Goal: Register for event/course: Sign up to attend an event or enroll in a course

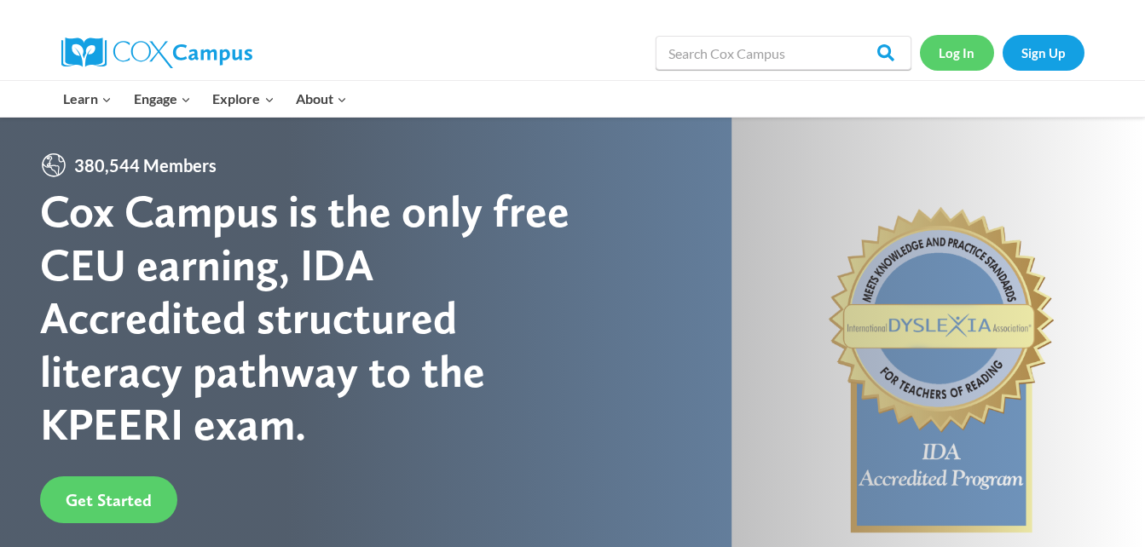
click at [941, 58] on link "Log In" at bounding box center [957, 52] width 74 height 35
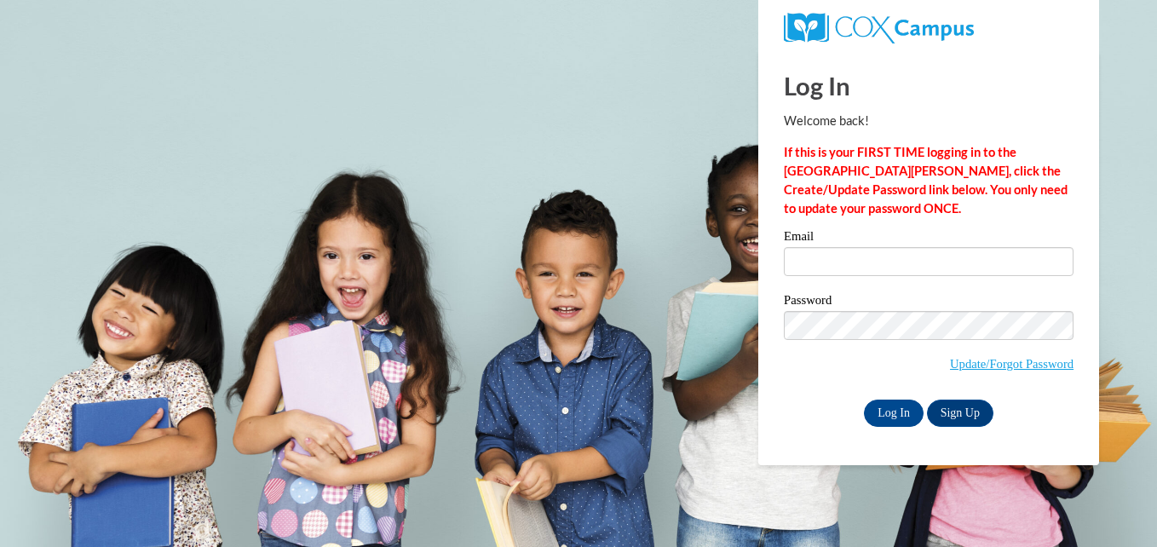
click at [857, 277] on div "Email" at bounding box center [929, 259] width 290 height 59
click at [843, 266] on input "Email" at bounding box center [929, 261] width 290 height 29
type input "[EMAIL_ADDRESS][DOMAIN_NAME]"
click at [901, 416] on input "Log In" at bounding box center [894, 413] width 60 height 27
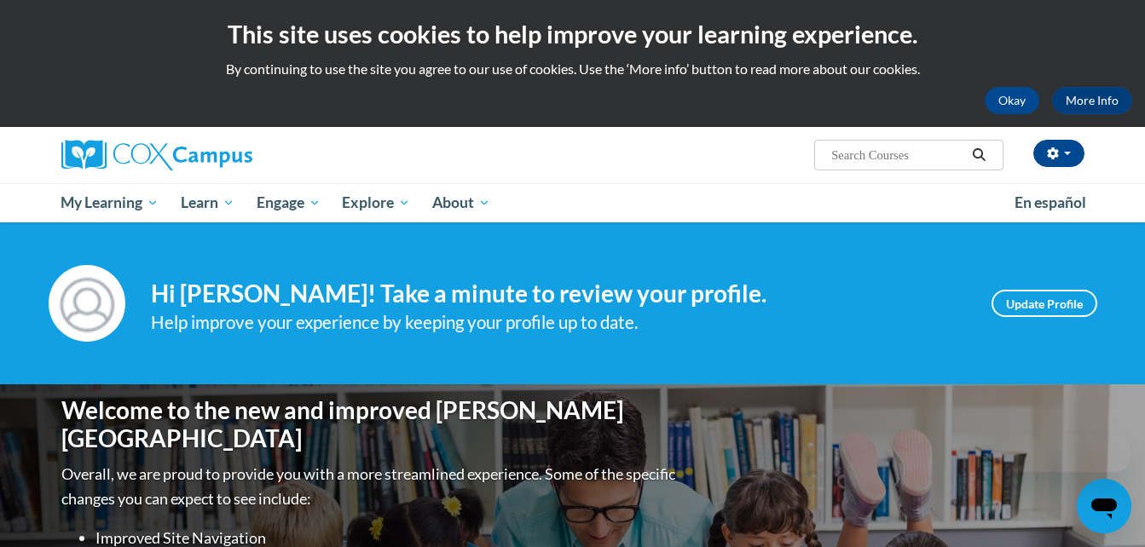
click at [836, 155] on input "Search..." at bounding box center [897, 155] width 136 height 20
type input "meaningful conversations"
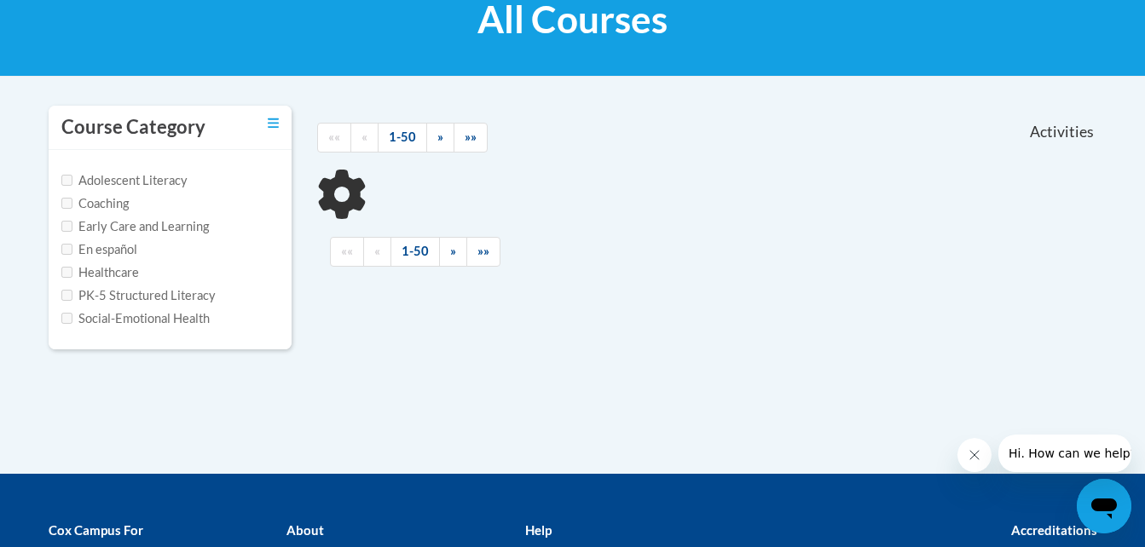
scroll to position [287, 0]
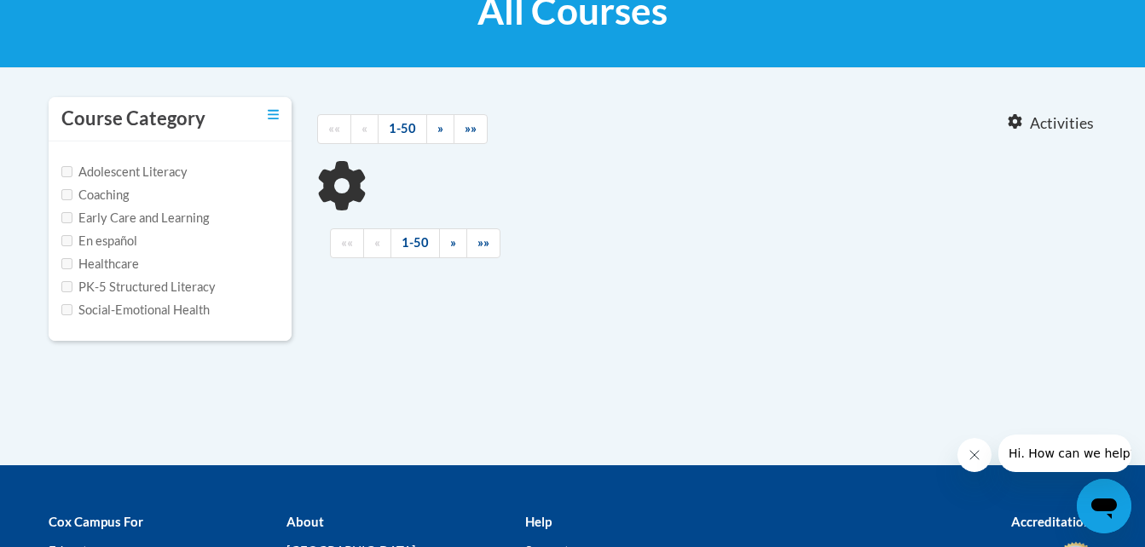
type input "meaningful conversations"
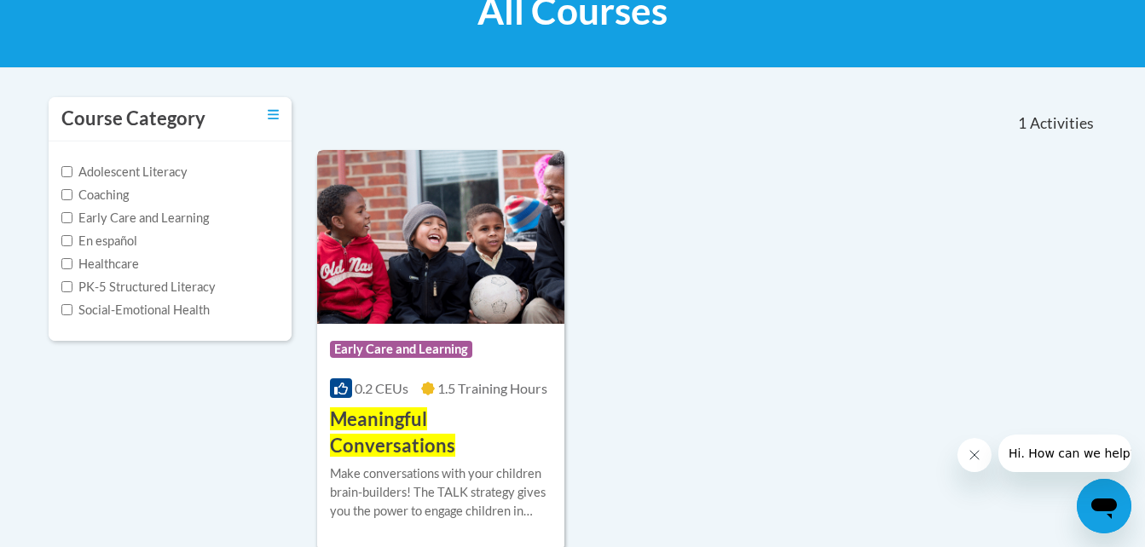
click at [393, 423] on span "Meaningful Conversations" at bounding box center [392, 431] width 125 height 49
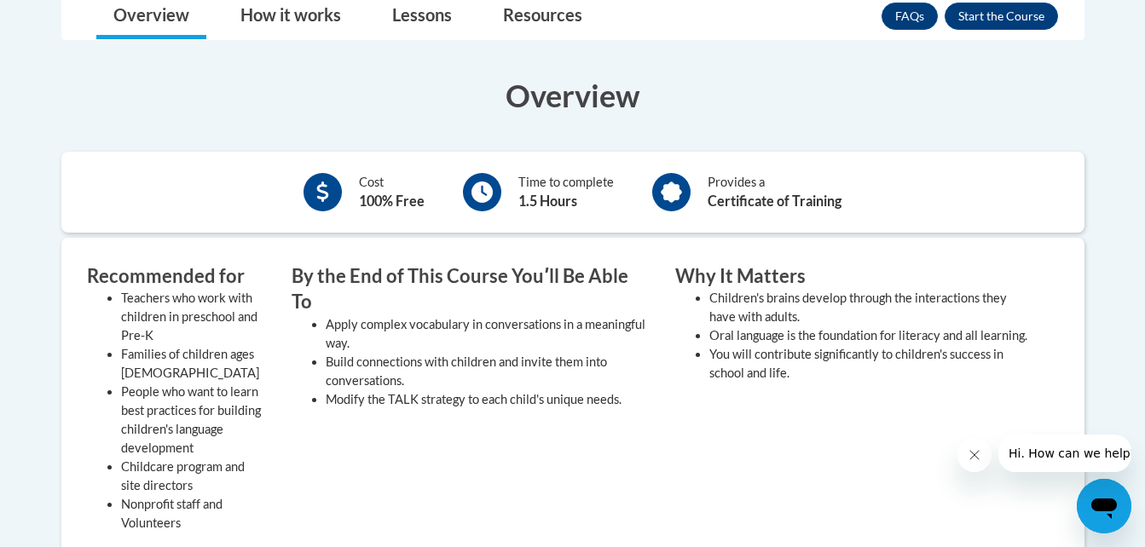
scroll to position [453, 0]
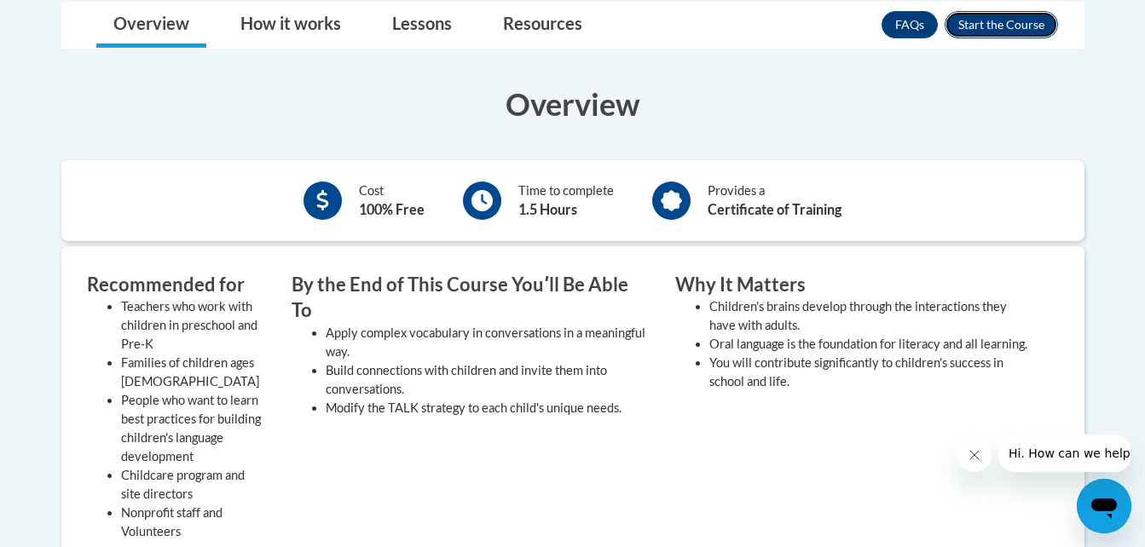
click at [980, 30] on button "Enroll" at bounding box center [1000, 24] width 113 height 27
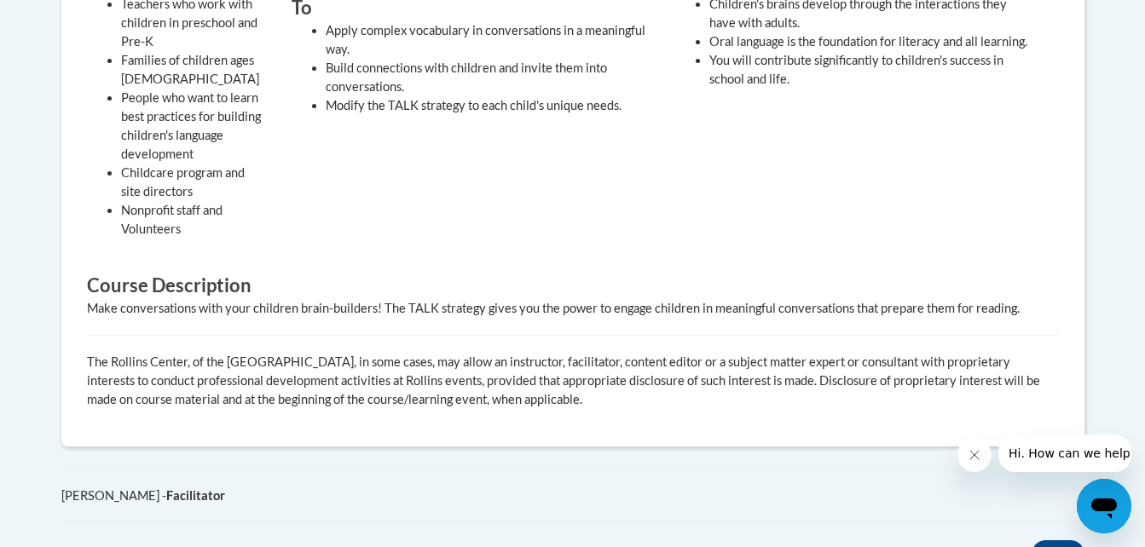
scroll to position [799, 0]
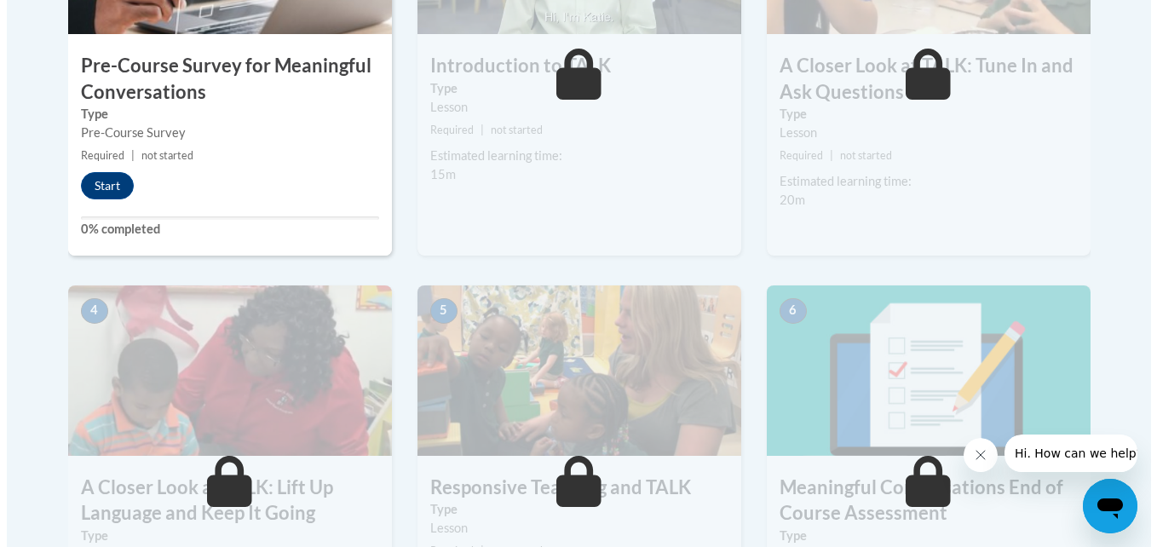
scroll to position [708, 0]
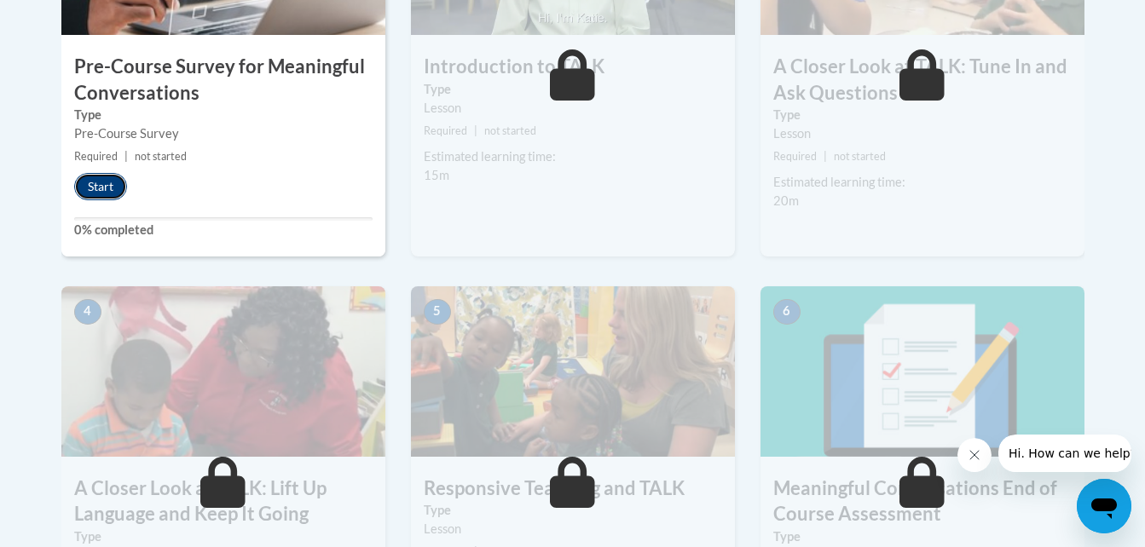
click at [96, 187] on button "Start" at bounding box center [100, 186] width 53 height 27
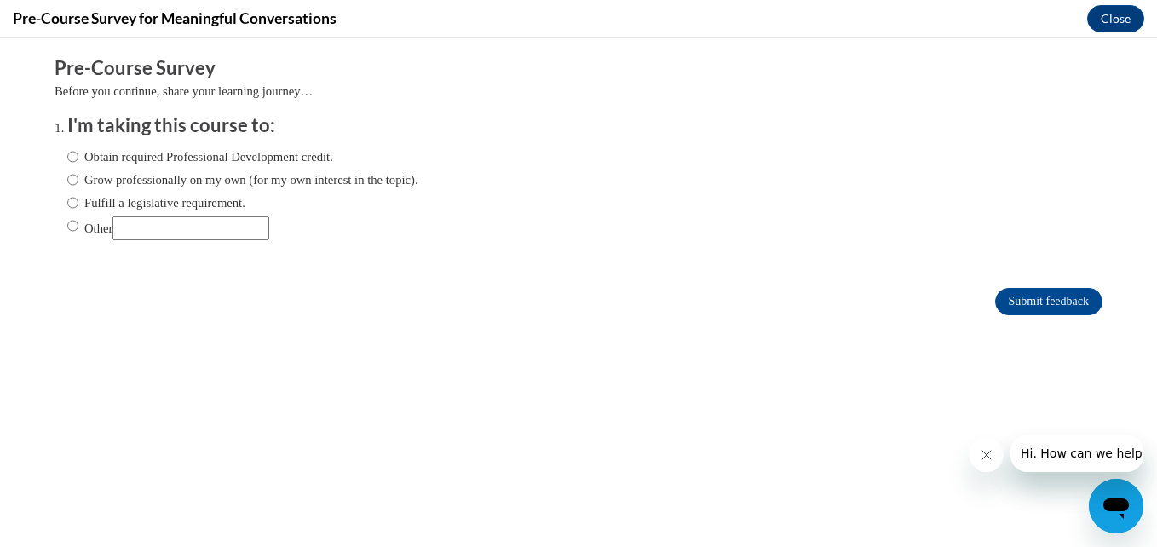
scroll to position [0, 0]
click at [67, 160] on input "Obtain required Professional Development credit." at bounding box center [72, 156] width 11 height 19
radio input "true"
click at [995, 300] on input "Submit feedback" at bounding box center [1048, 301] width 107 height 27
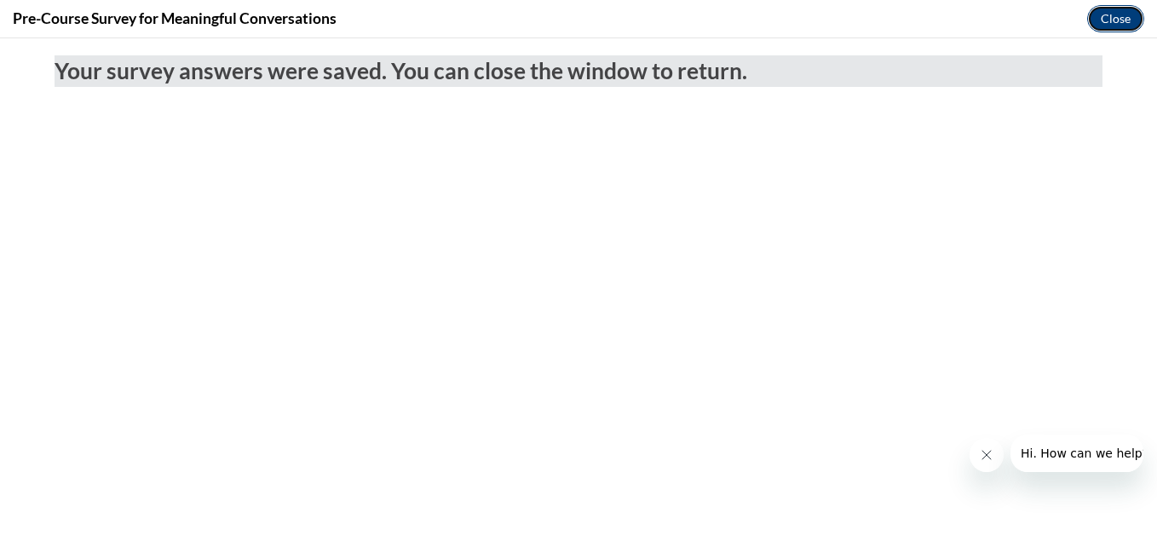
click at [1126, 25] on button "Close" at bounding box center [1115, 18] width 57 height 27
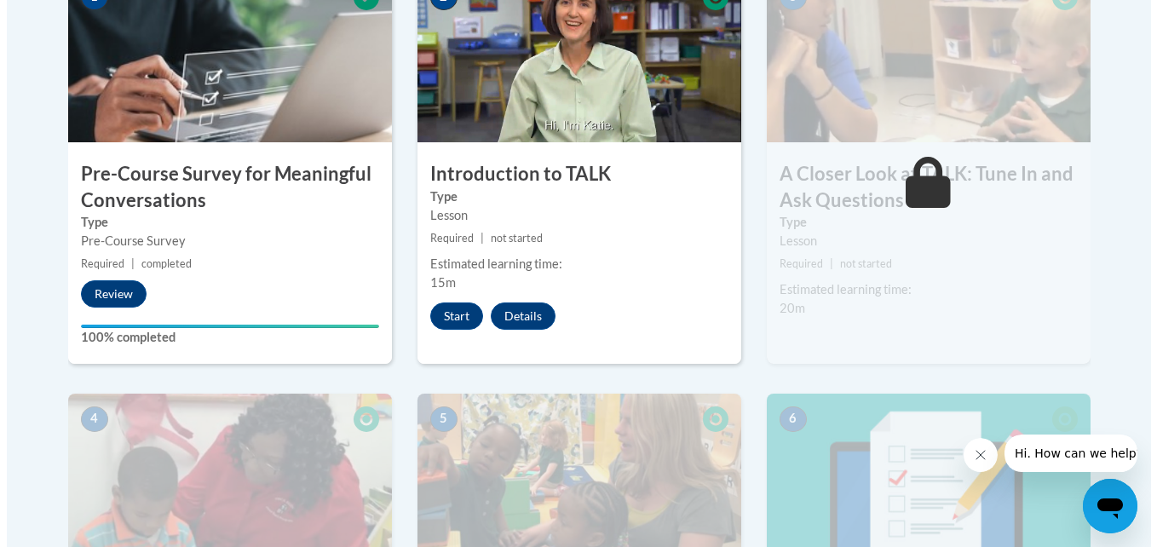
scroll to position [603, 0]
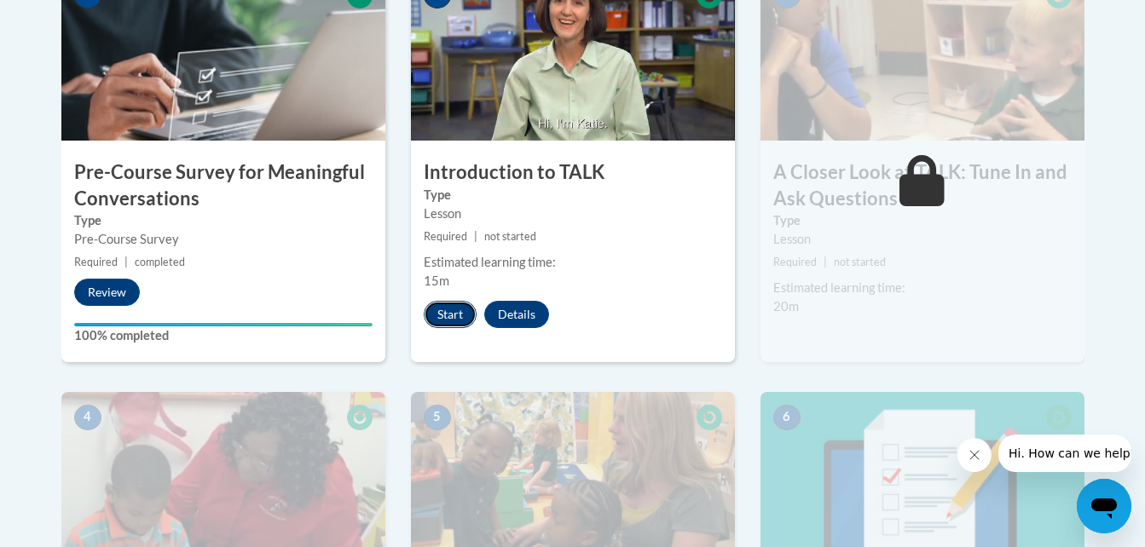
click at [448, 318] on button "Start" at bounding box center [450, 314] width 53 height 27
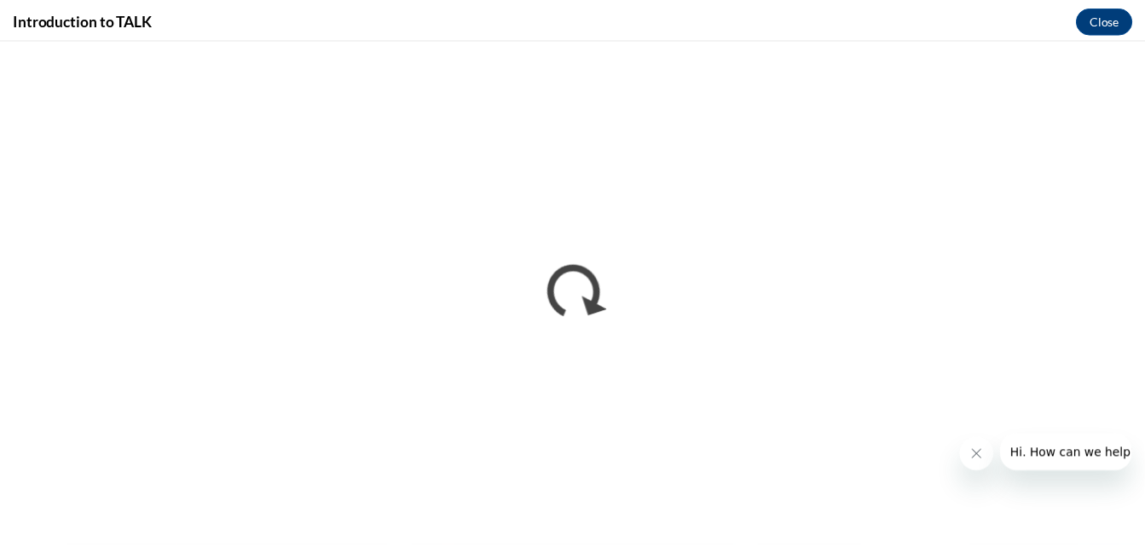
scroll to position [0, 0]
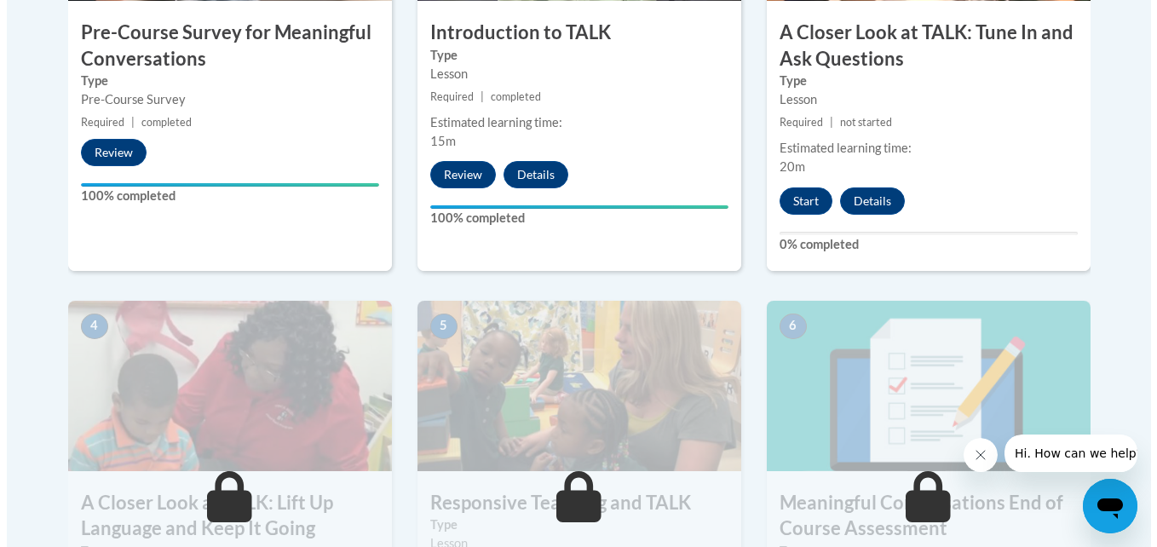
scroll to position [741, 0]
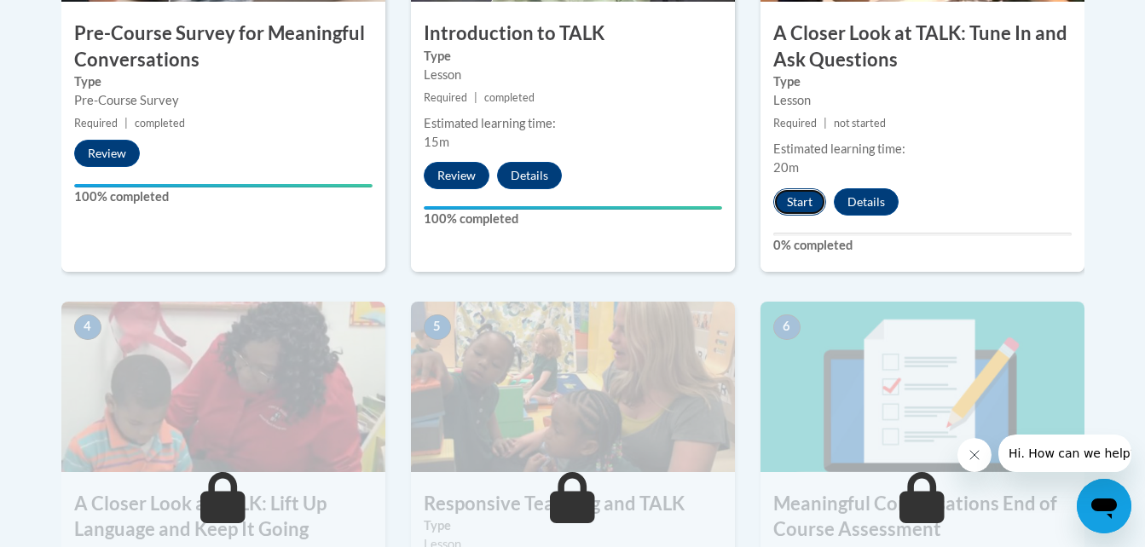
click at [787, 193] on button "Start" at bounding box center [799, 201] width 53 height 27
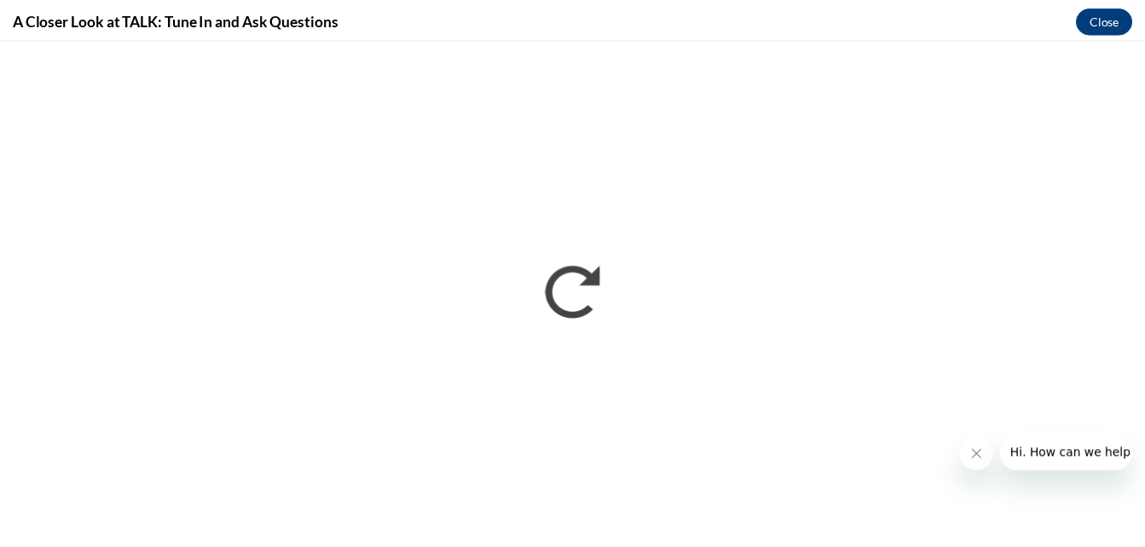
scroll to position [0, 0]
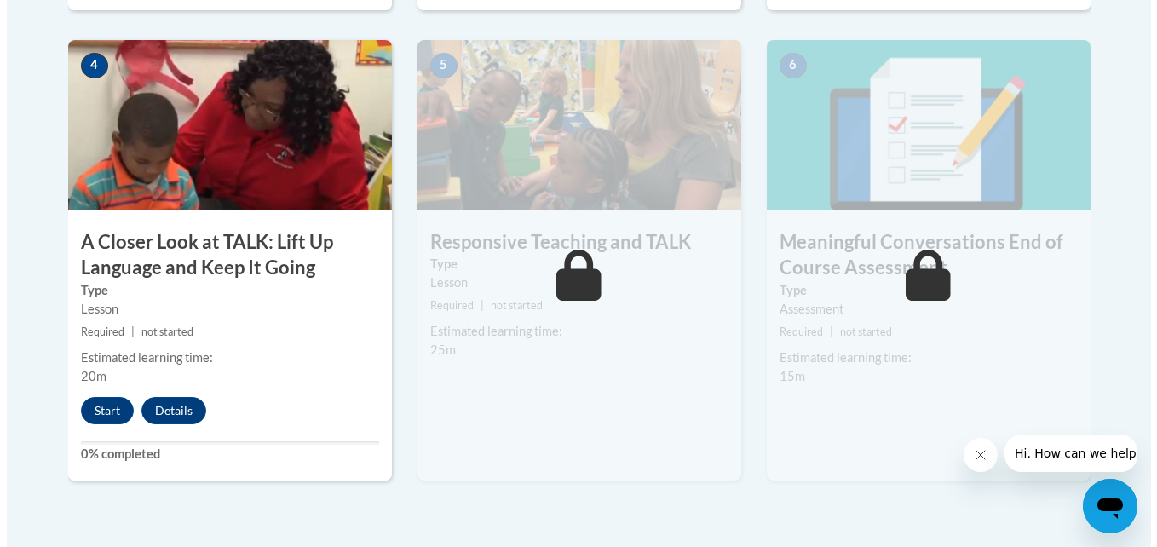
scroll to position [1004, 0]
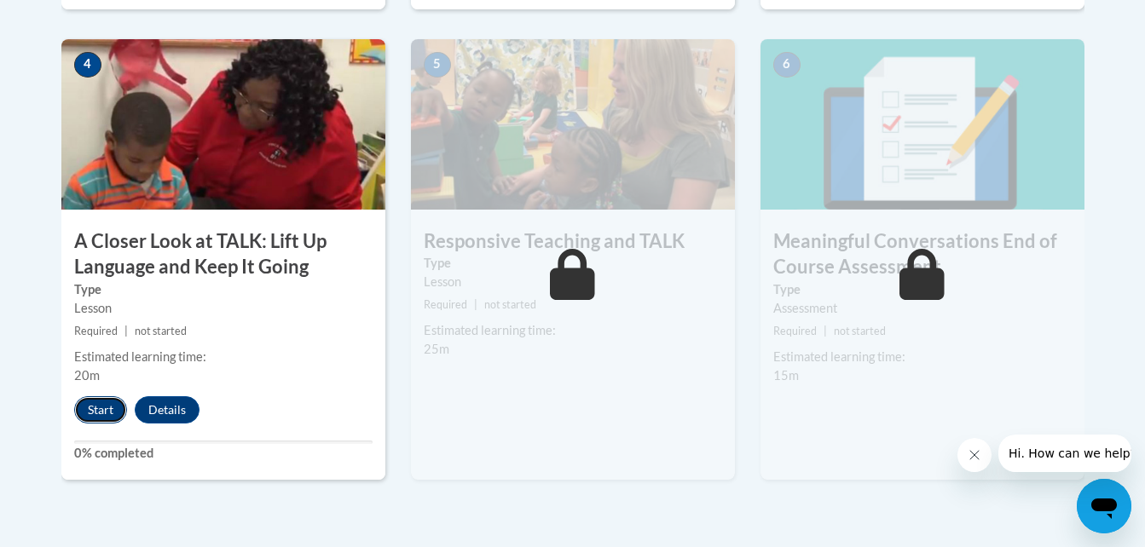
click at [107, 419] on button "Start" at bounding box center [100, 409] width 53 height 27
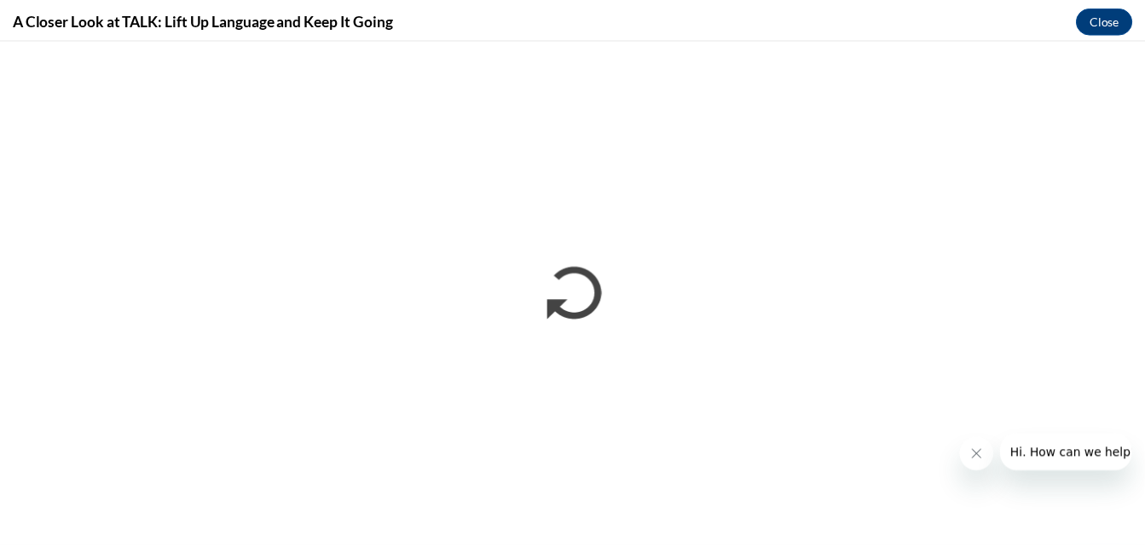
scroll to position [0, 0]
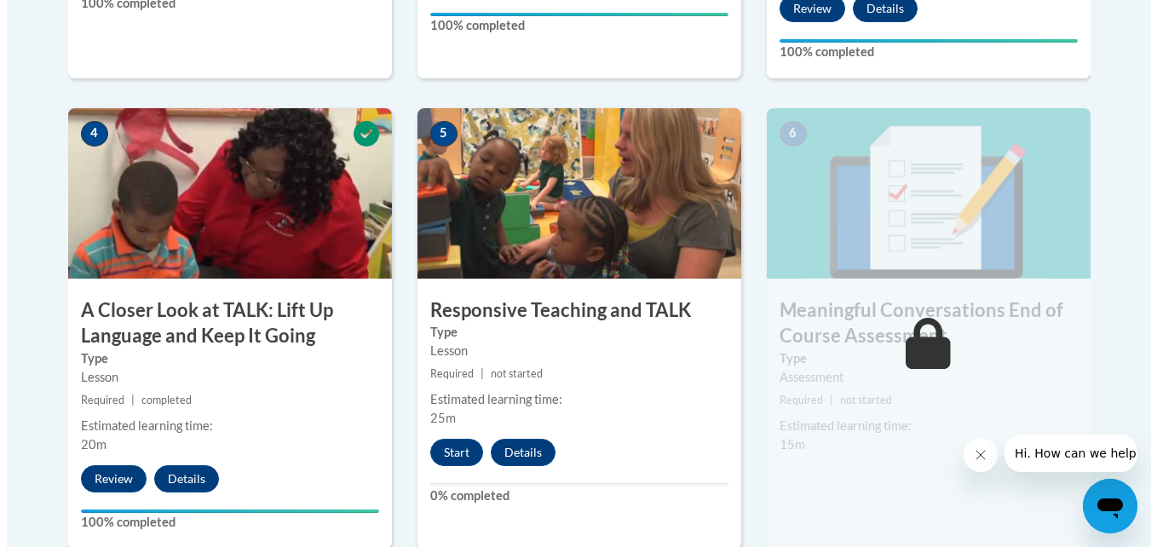
scroll to position [959, 0]
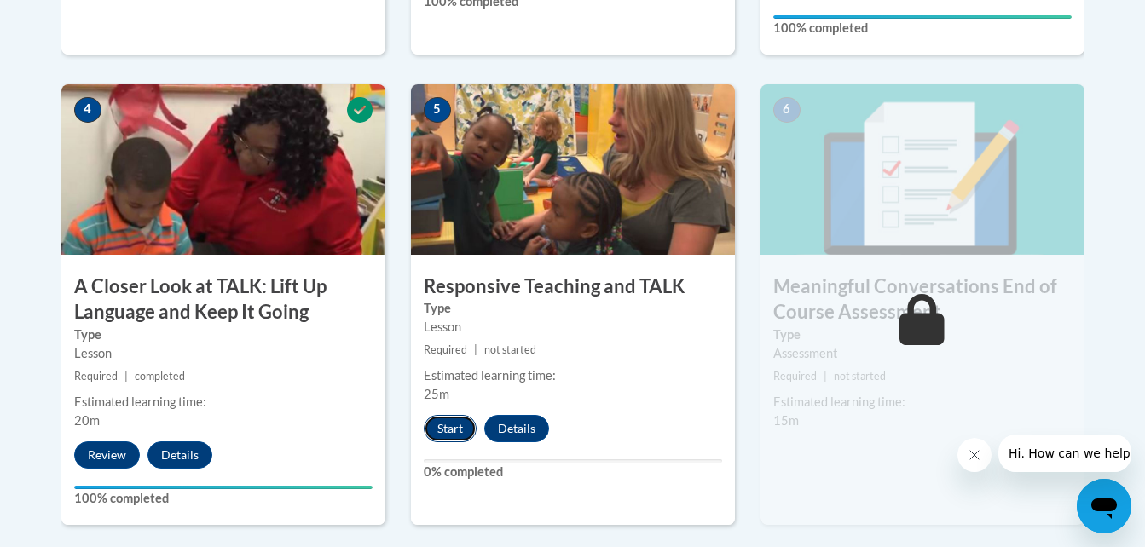
click at [441, 422] on button "Start" at bounding box center [450, 428] width 53 height 27
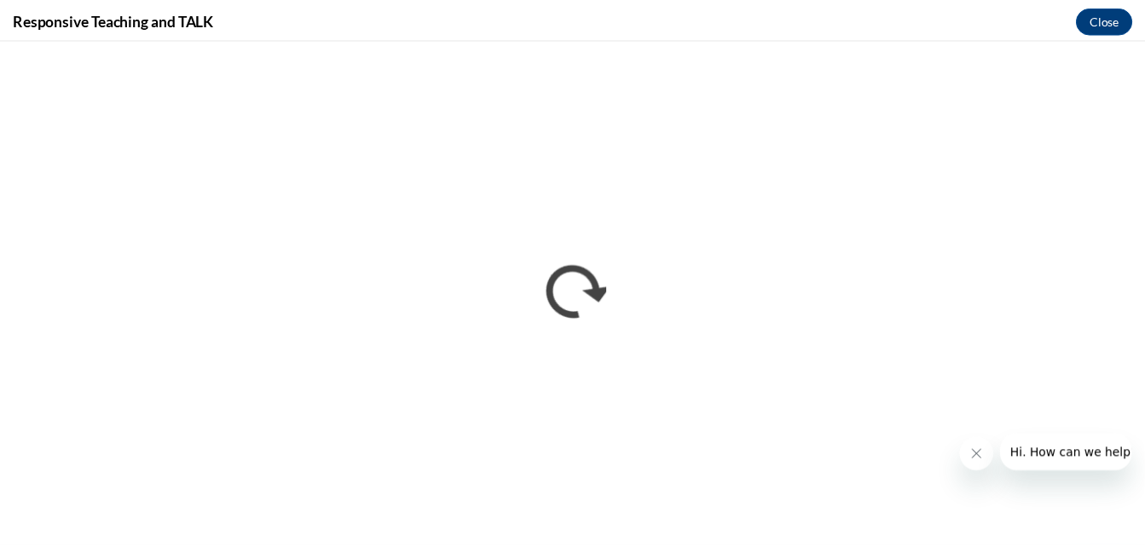
scroll to position [0, 0]
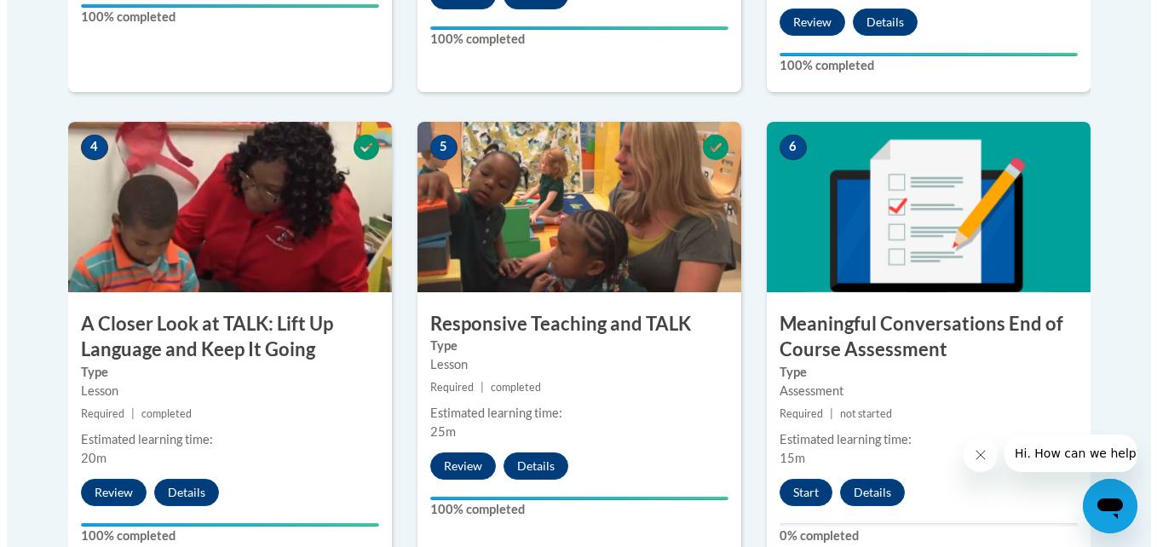
scroll to position [949, 0]
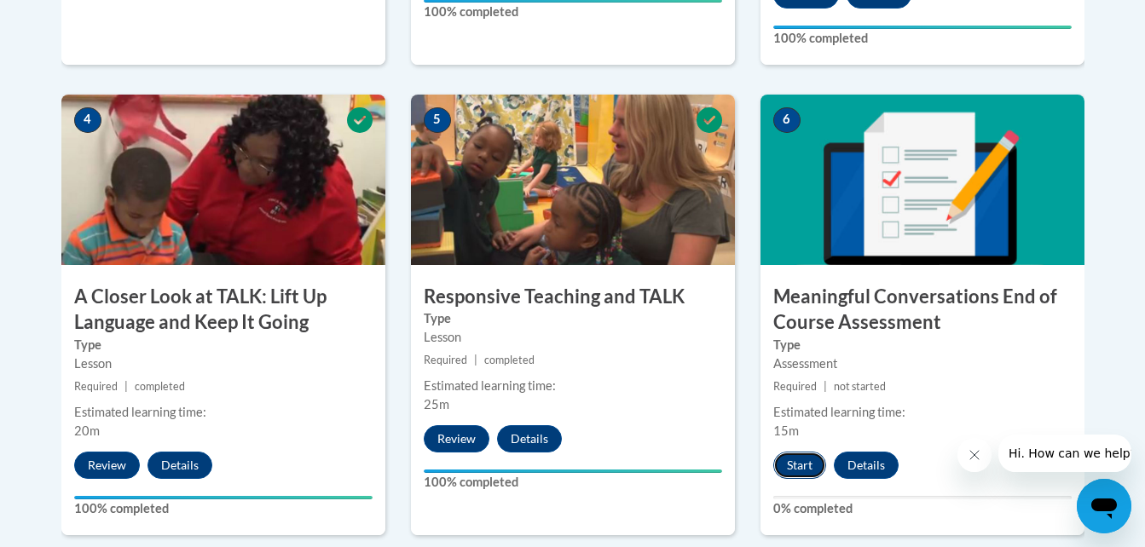
click at [805, 470] on button "Start" at bounding box center [799, 465] width 53 height 27
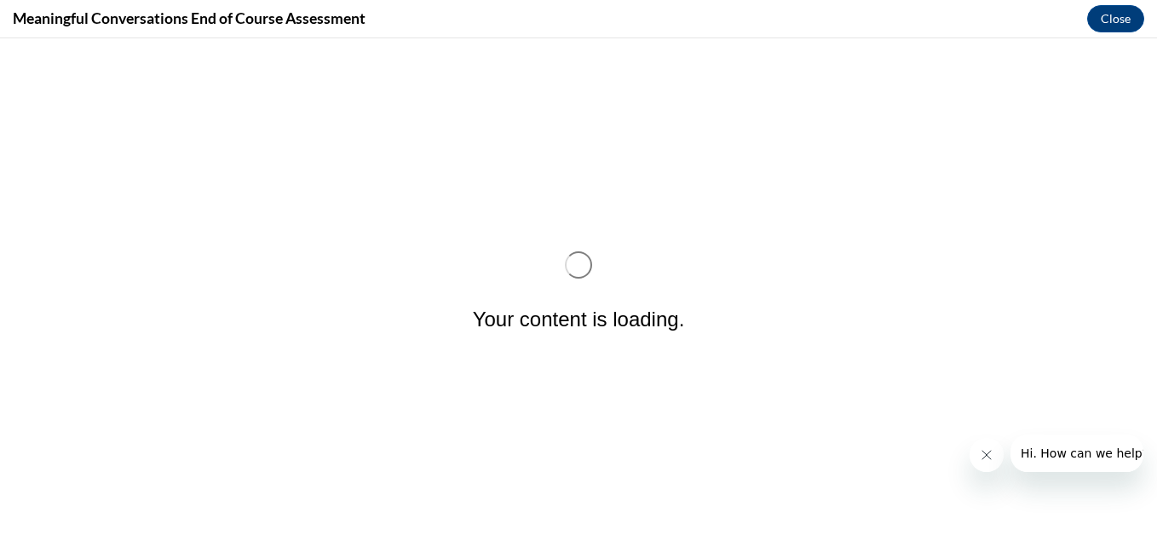
scroll to position [0, 0]
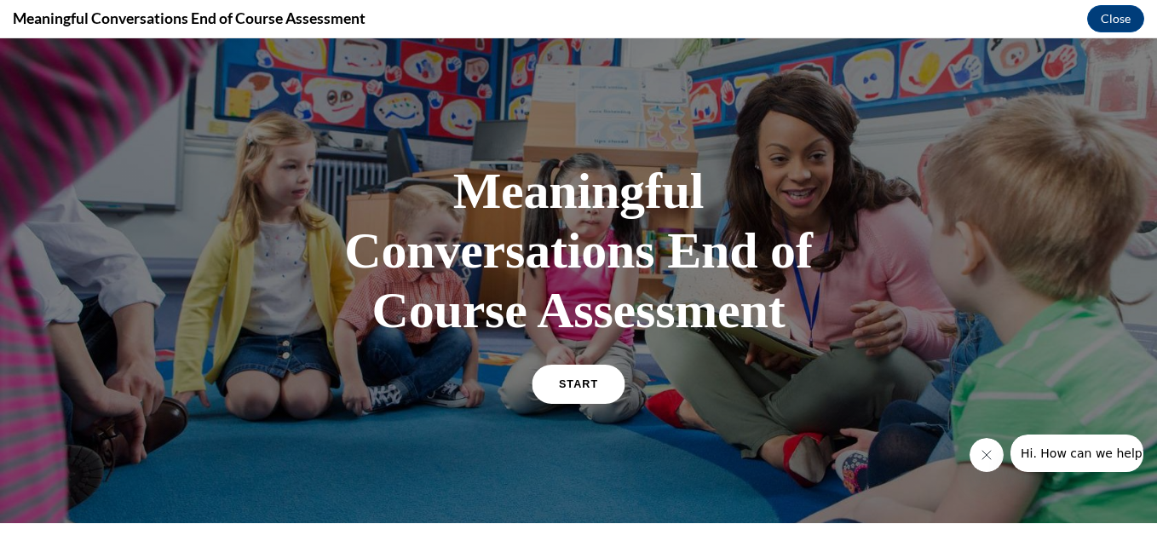
click at [581, 386] on span "START" at bounding box center [578, 384] width 39 height 13
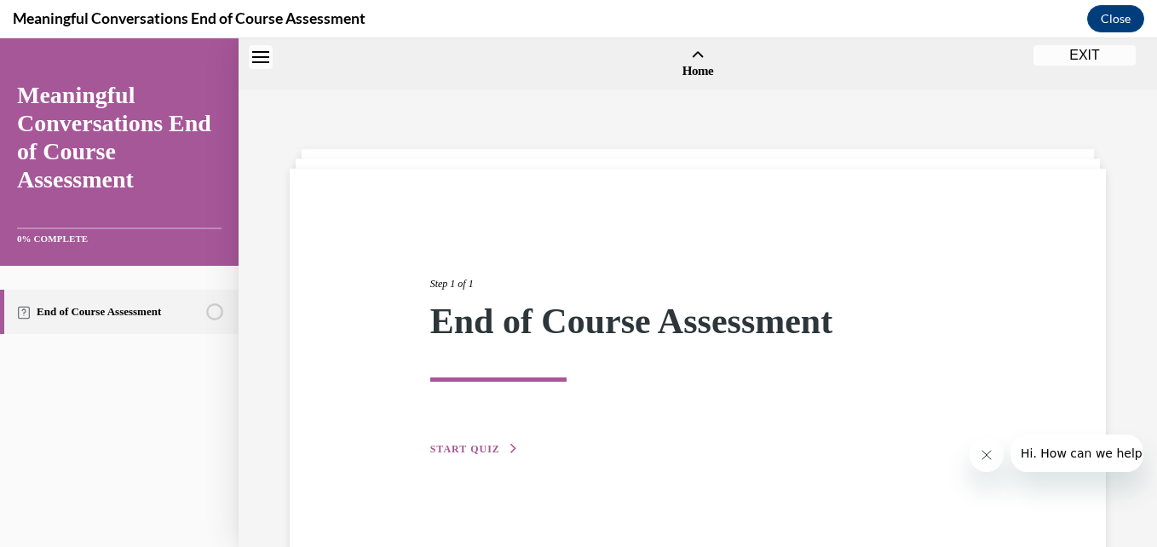
scroll to position [53, 0]
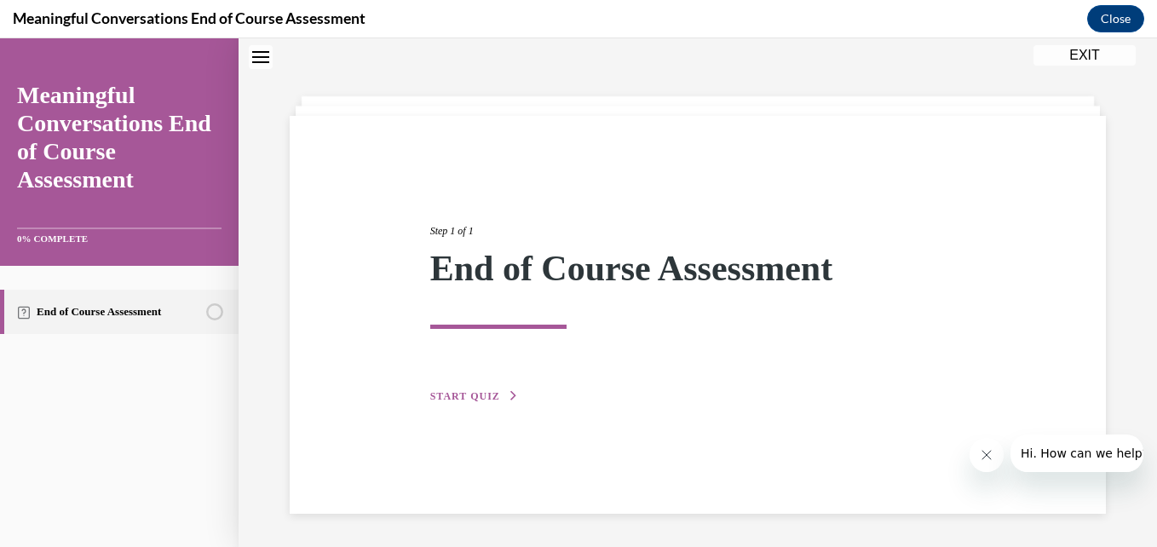
click at [480, 404] on div "Step 1 of 1 End of Course Assessment START QUIZ" at bounding box center [699, 295] width 562 height 222
click at [491, 394] on span "START QUIZ" at bounding box center [465, 396] width 70 height 12
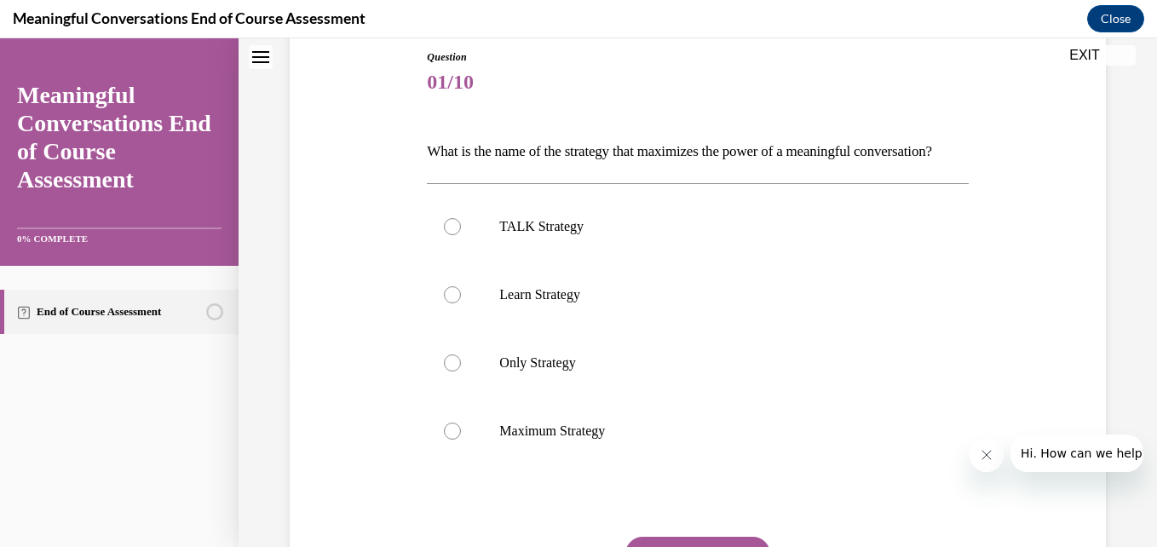
scroll to position [188, 0]
click at [451, 234] on div at bounding box center [452, 225] width 17 height 17
click at [451, 234] on input "TALK Strategy" at bounding box center [452, 225] width 17 height 17
radio input "true"
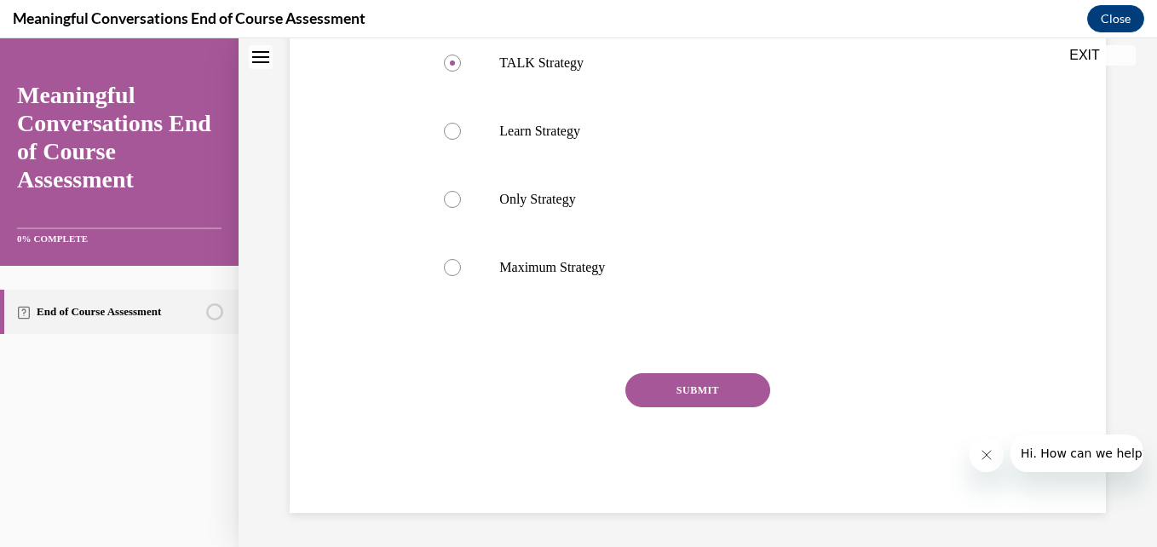
click at [636, 373] on button "SUBMIT" at bounding box center [698, 390] width 145 height 34
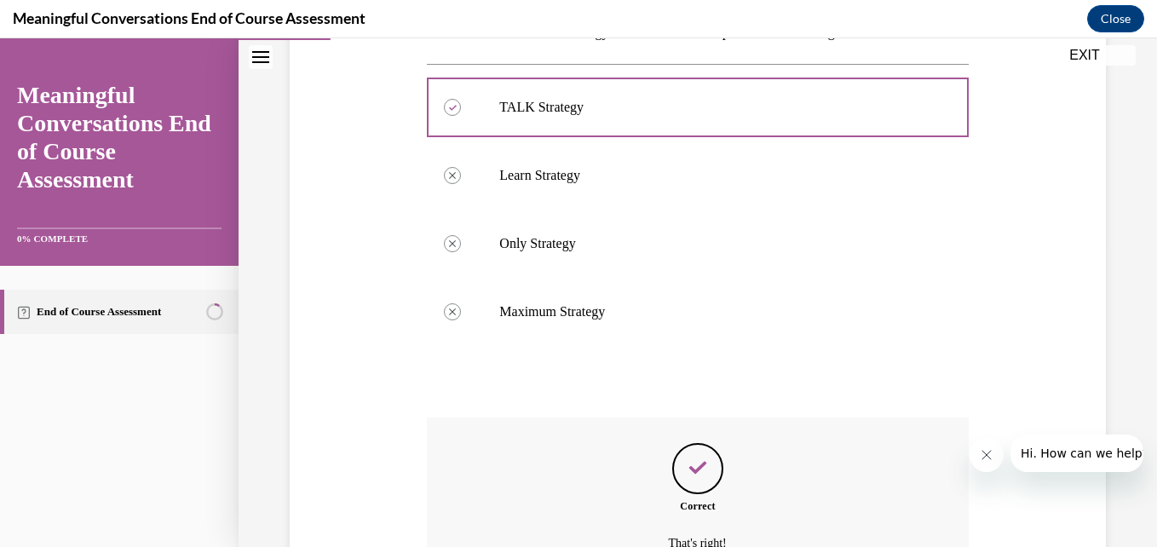
scroll to position [518, 0]
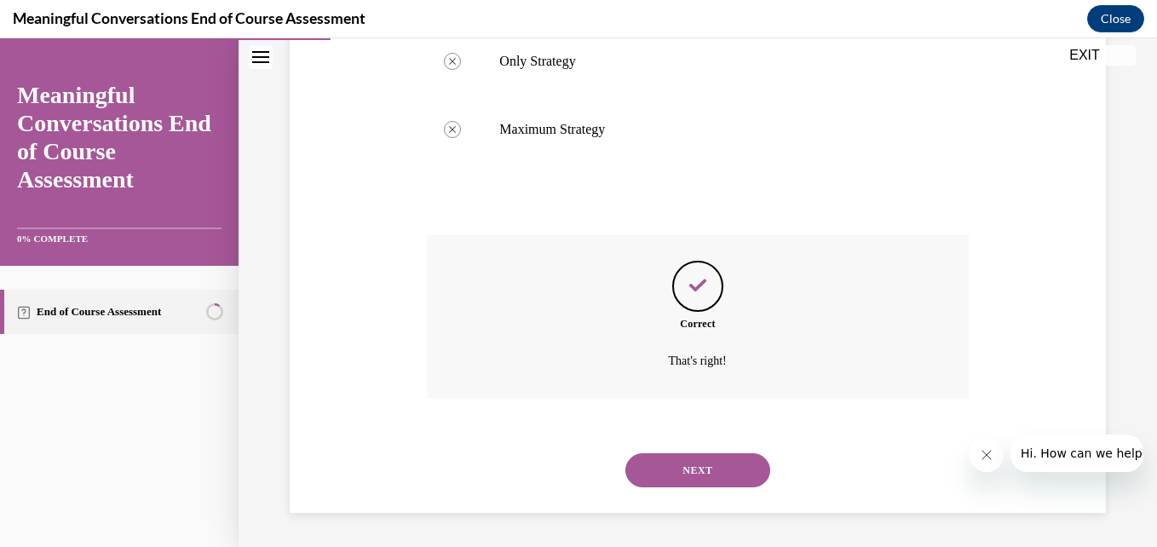
click at [690, 470] on button "NEXT" at bounding box center [698, 470] width 145 height 34
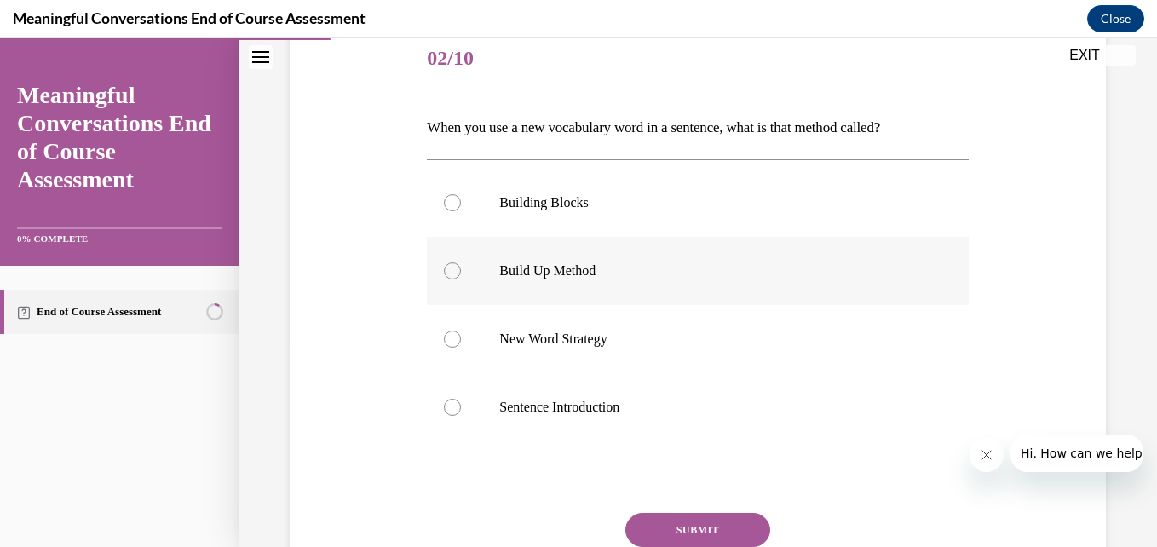
scroll to position [211, 0]
click at [445, 270] on div at bounding box center [452, 271] width 17 height 17
click at [445, 270] on input "Build Up Method" at bounding box center [452, 271] width 17 height 17
radio input "true"
click at [641, 522] on button "SUBMIT" at bounding box center [698, 531] width 145 height 34
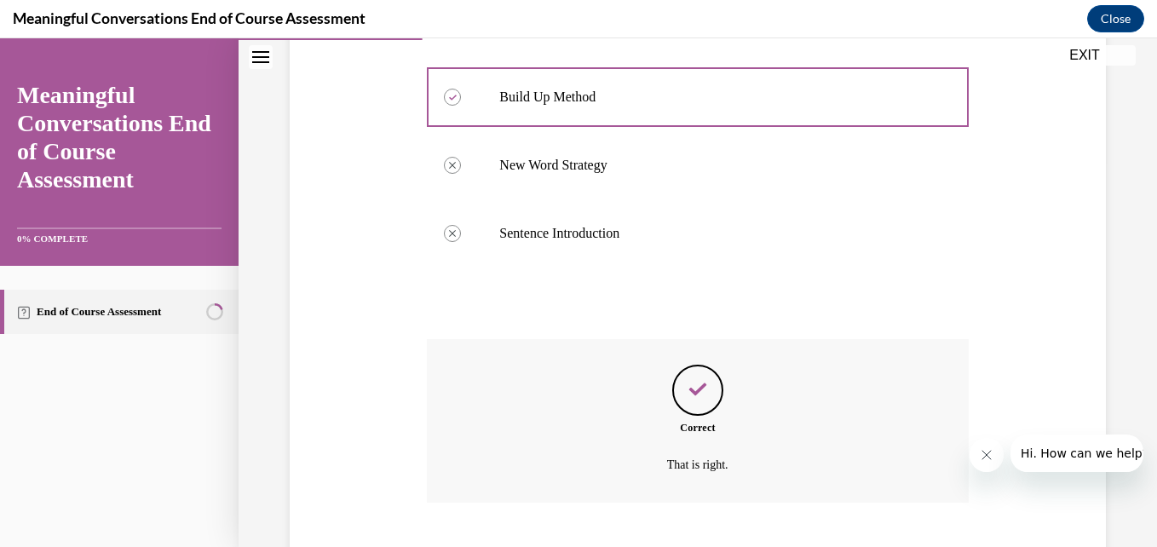
scroll to position [489, 0]
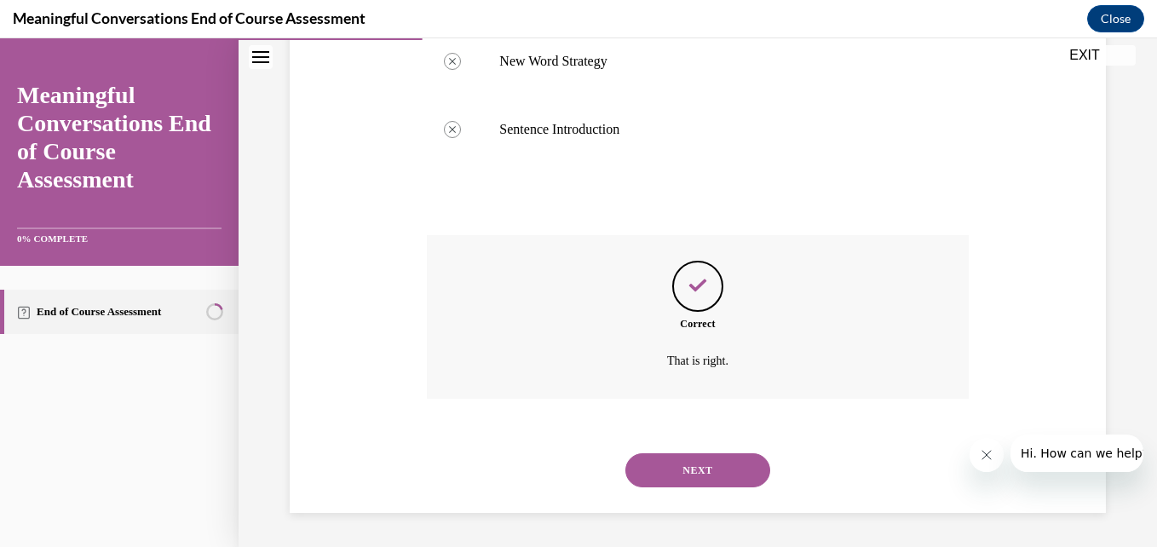
click at [669, 470] on button "NEXT" at bounding box center [698, 470] width 145 height 34
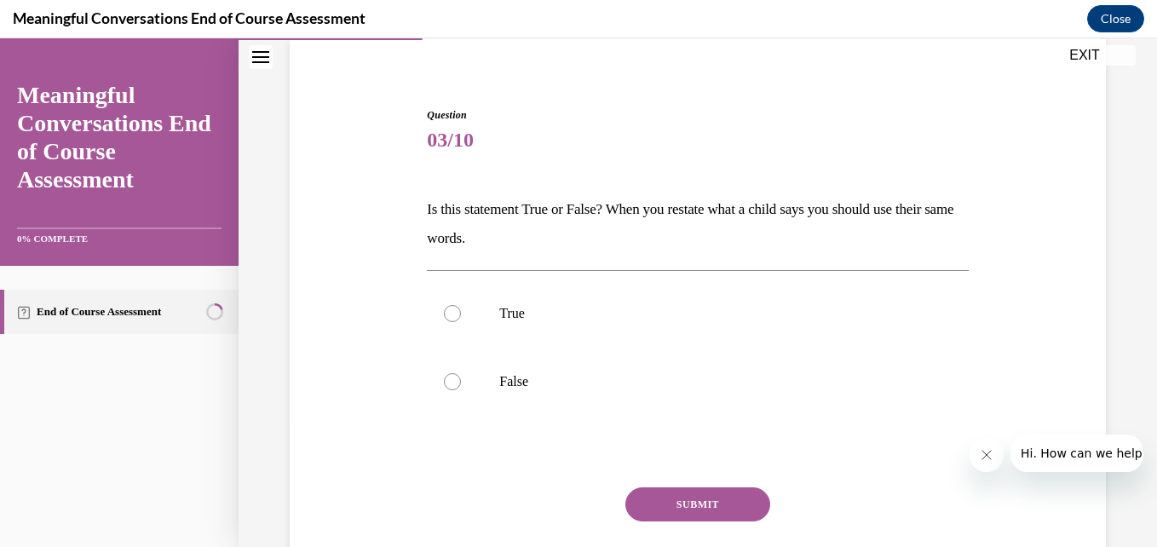
scroll to position [131, 0]
click at [459, 384] on label "False" at bounding box center [697, 380] width 541 height 68
click at [459, 384] on input "False" at bounding box center [452, 380] width 17 height 17
radio input "true"
click at [697, 502] on button "SUBMIT" at bounding box center [698, 503] width 145 height 34
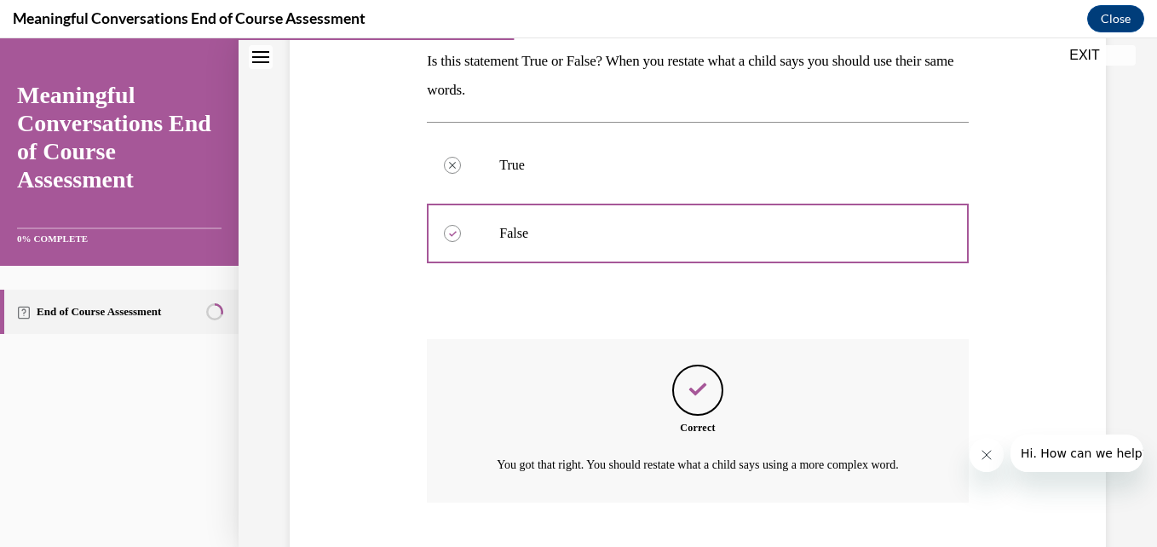
scroll to position [402, 0]
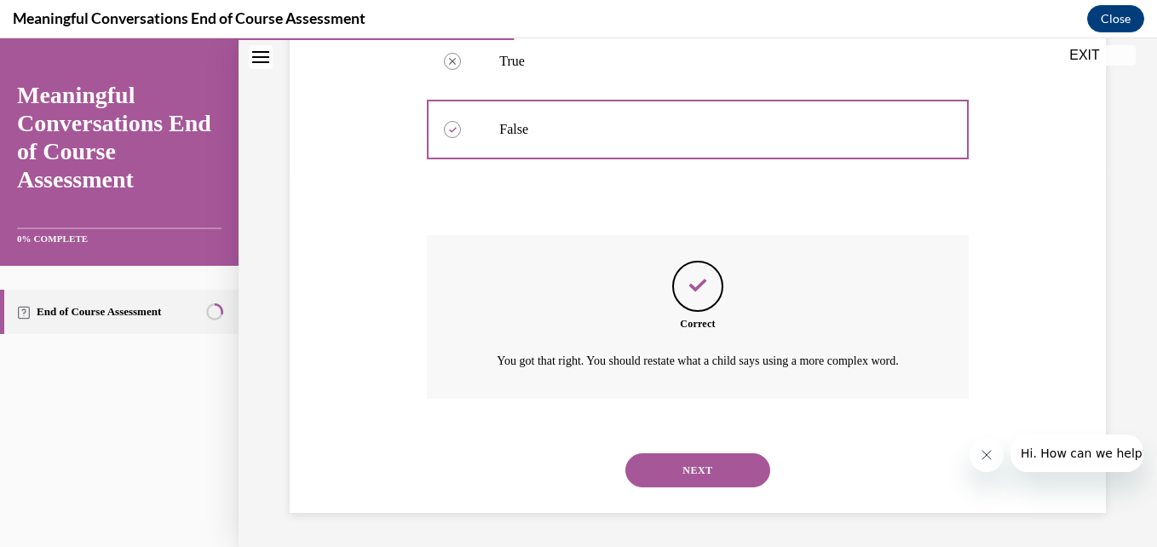
click at [684, 468] on button "NEXT" at bounding box center [698, 470] width 145 height 34
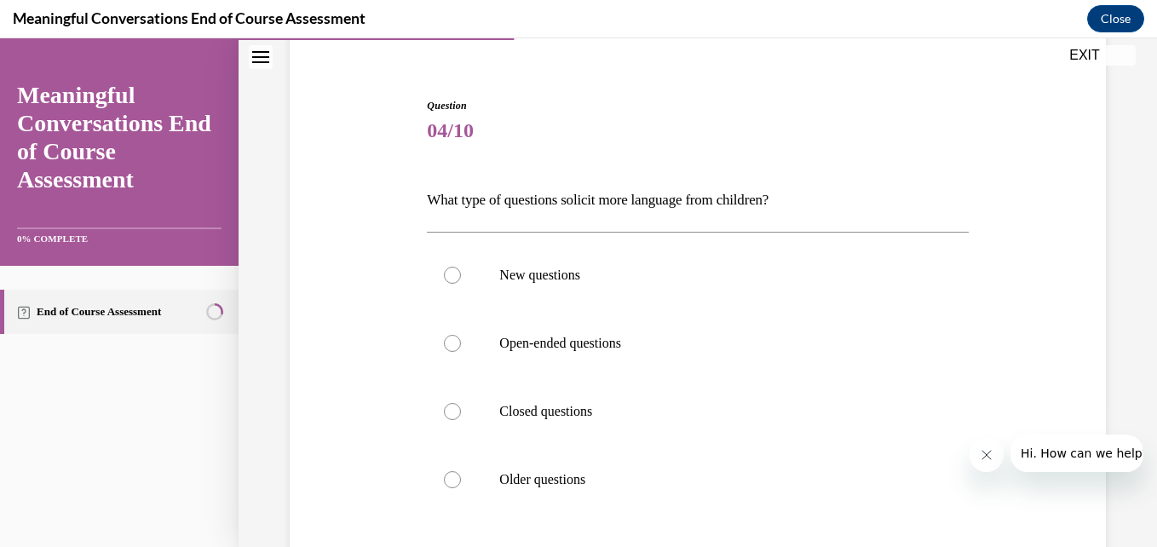
scroll to position [174, 0]
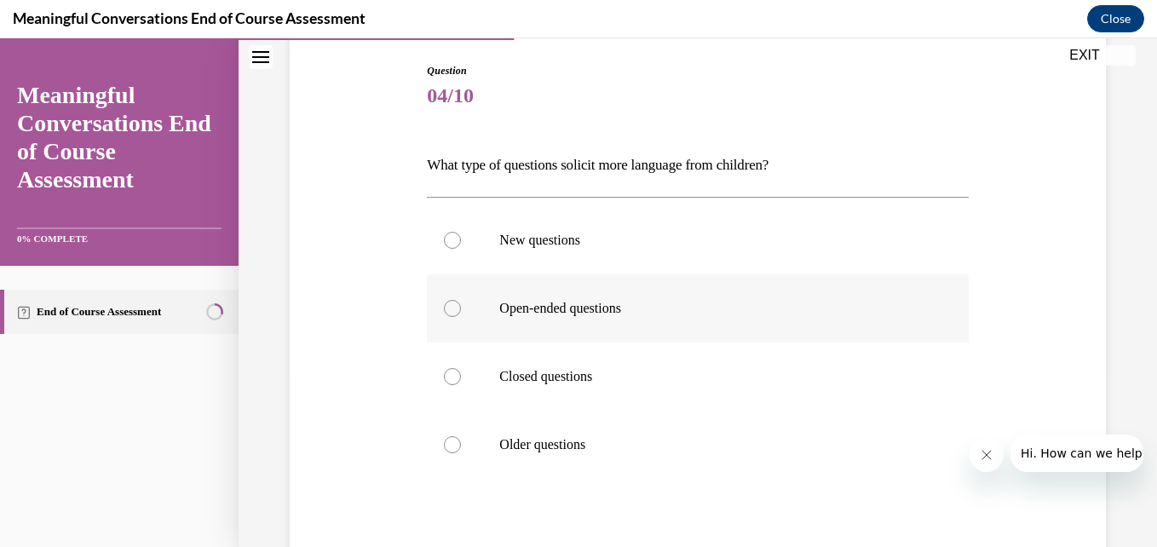
click at [444, 307] on div at bounding box center [452, 308] width 17 height 17
click at [444, 307] on input "Open-ended questions" at bounding box center [452, 308] width 17 height 17
radio input "true"
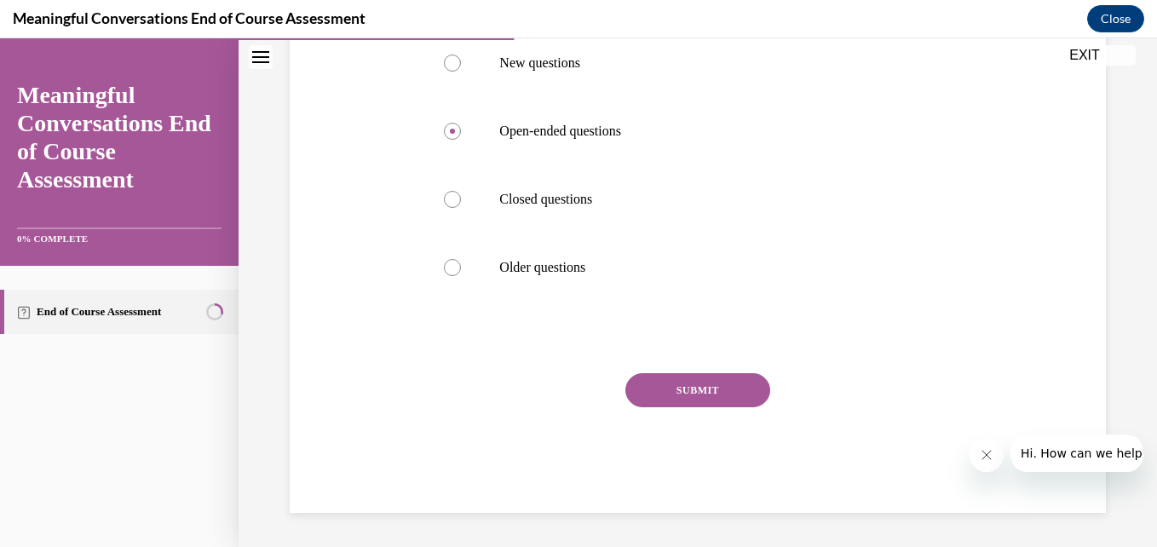
click at [683, 393] on button "SUBMIT" at bounding box center [698, 390] width 145 height 34
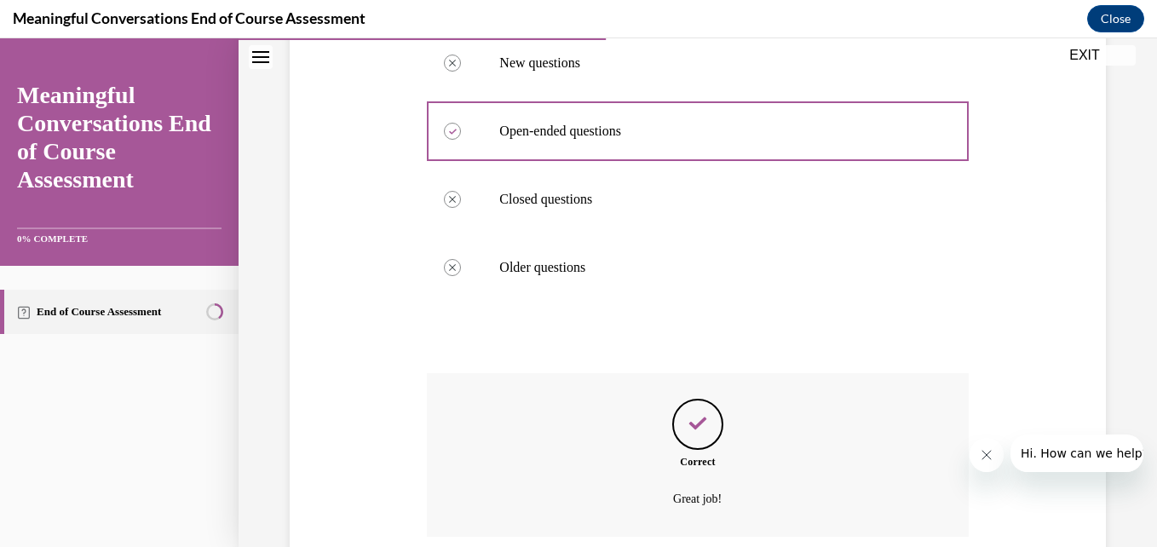
scroll to position [489, 0]
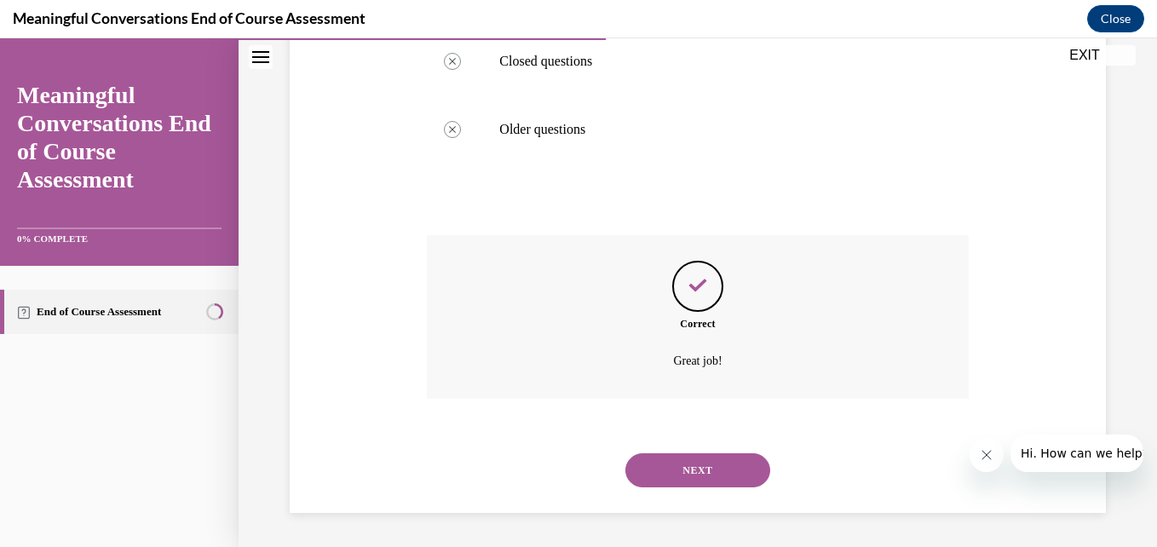
click at [684, 474] on button "NEXT" at bounding box center [698, 470] width 145 height 34
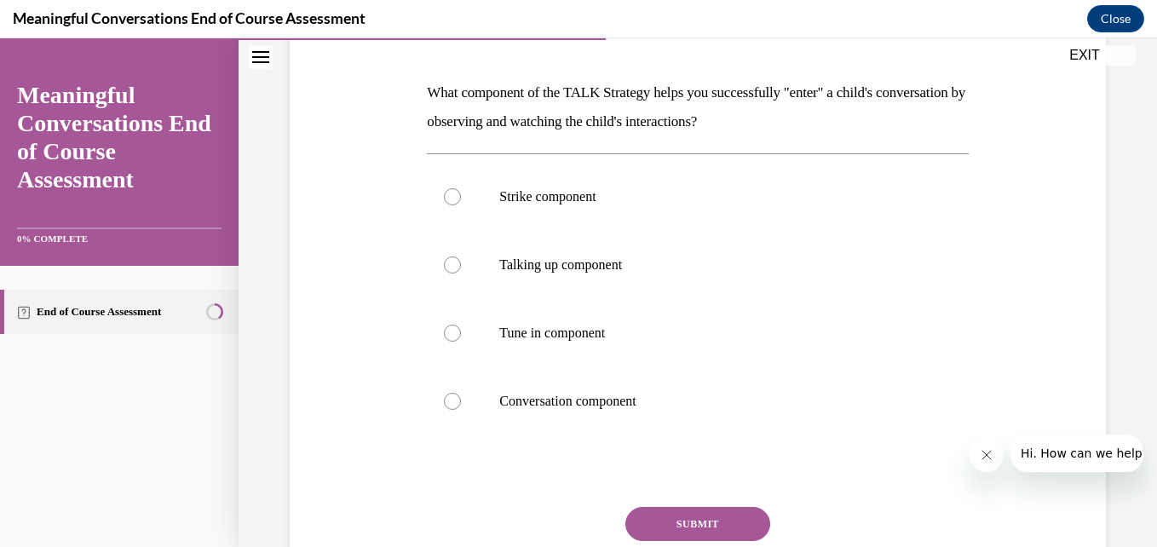
scroll to position [247, 0]
click at [441, 330] on label "Tune in component" at bounding box center [697, 332] width 541 height 68
click at [444, 330] on input "Tune in component" at bounding box center [452, 332] width 17 height 17
radio input "true"
click at [718, 521] on button "SUBMIT" at bounding box center [698, 523] width 145 height 34
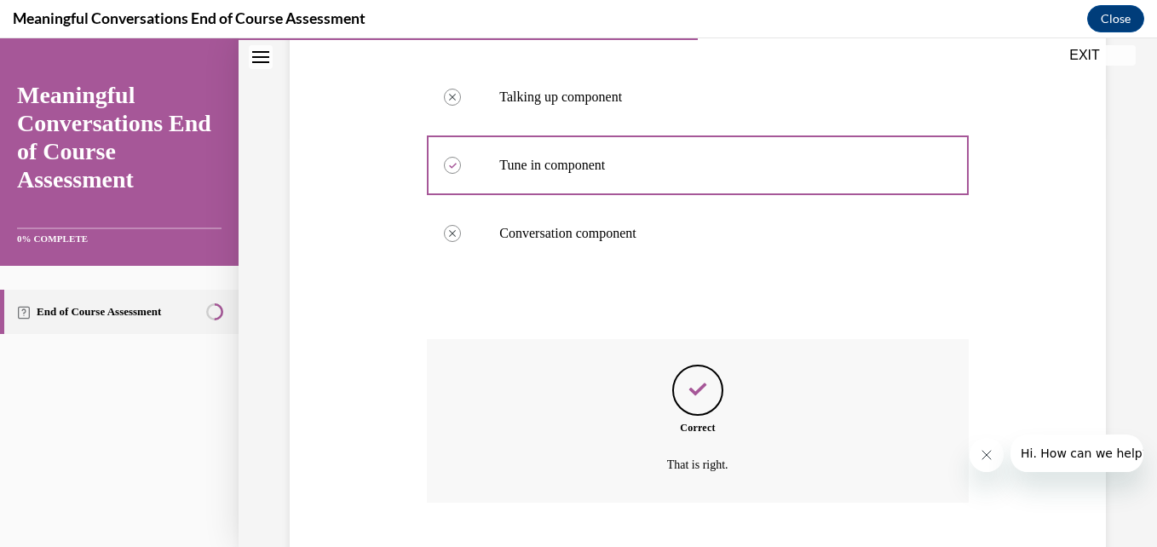
scroll to position [518, 0]
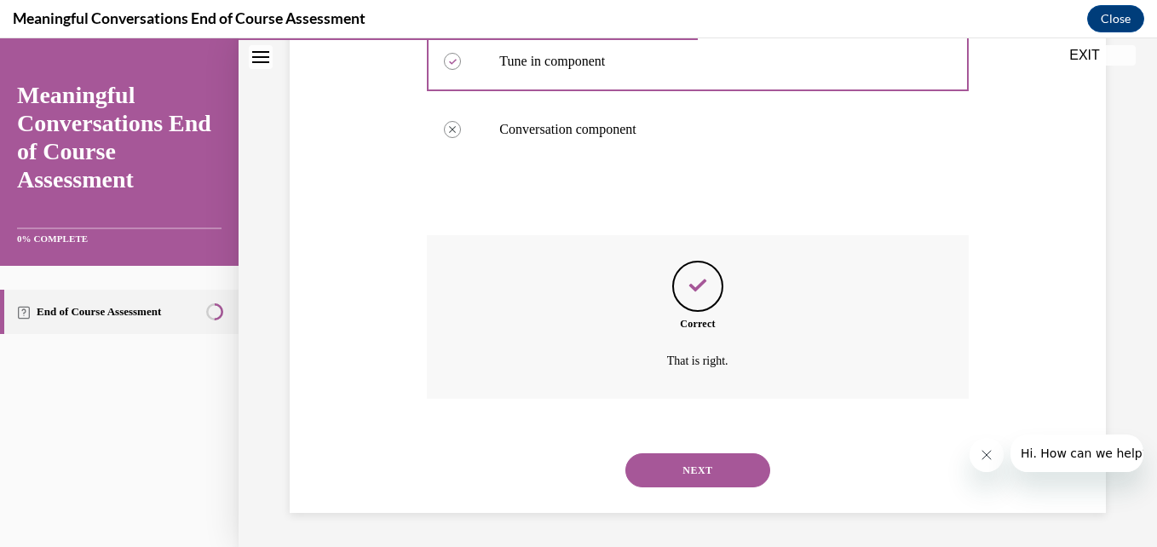
click at [681, 465] on button "NEXT" at bounding box center [698, 470] width 145 height 34
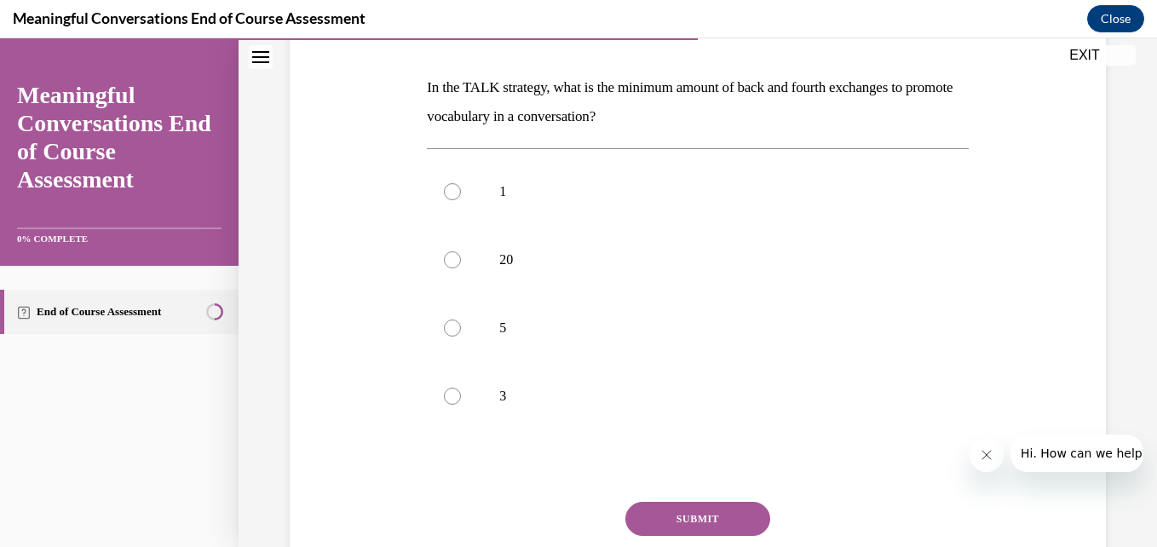
scroll to position [256, 0]
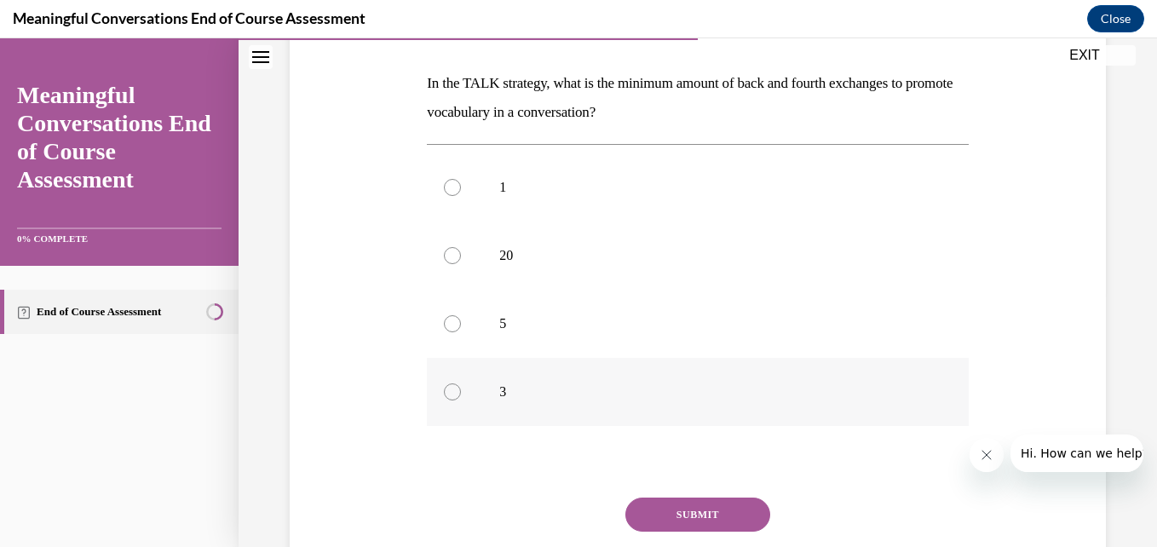
click at [452, 389] on div at bounding box center [452, 392] width 17 height 17
click at [452, 389] on input "3" at bounding box center [452, 392] width 17 height 17
radio input "true"
click at [447, 322] on div at bounding box center [452, 323] width 17 height 17
click at [447, 322] on input "5" at bounding box center [452, 323] width 17 height 17
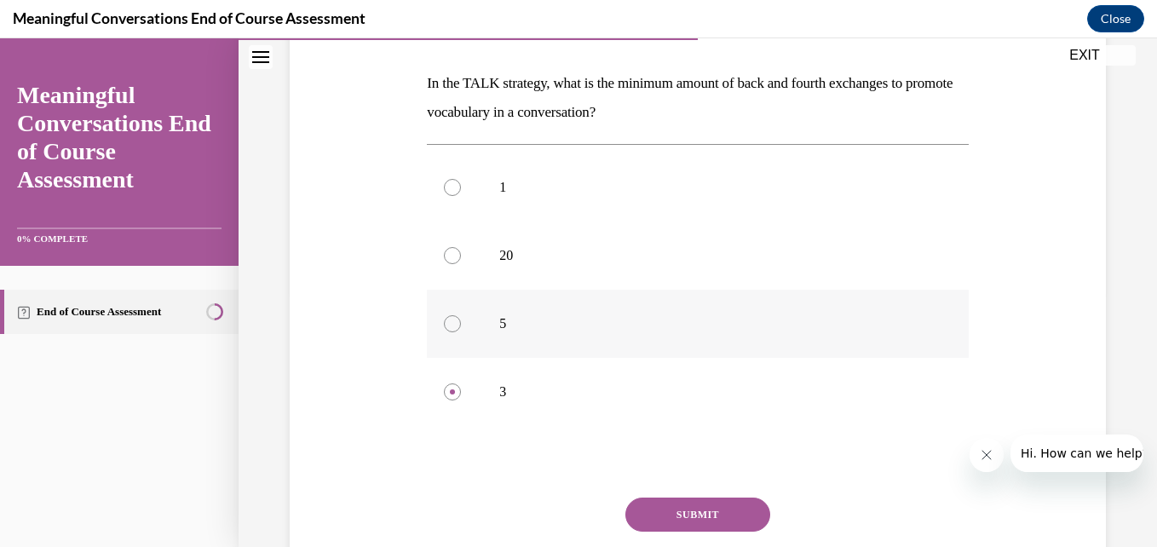
radio input "true"
click at [649, 504] on button "SUBMIT" at bounding box center [698, 515] width 145 height 34
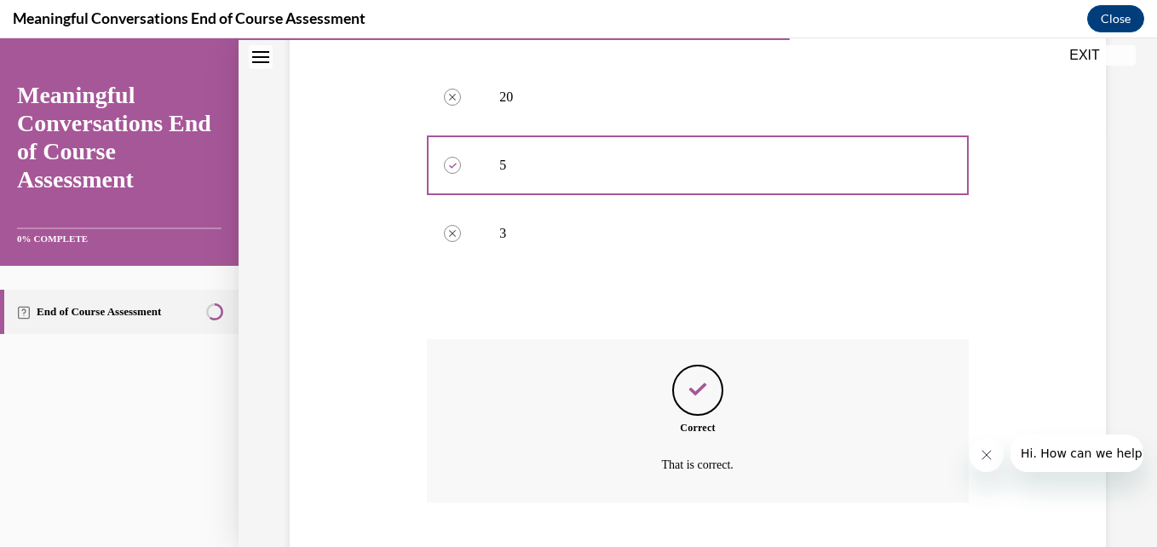
scroll to position [518, 0]
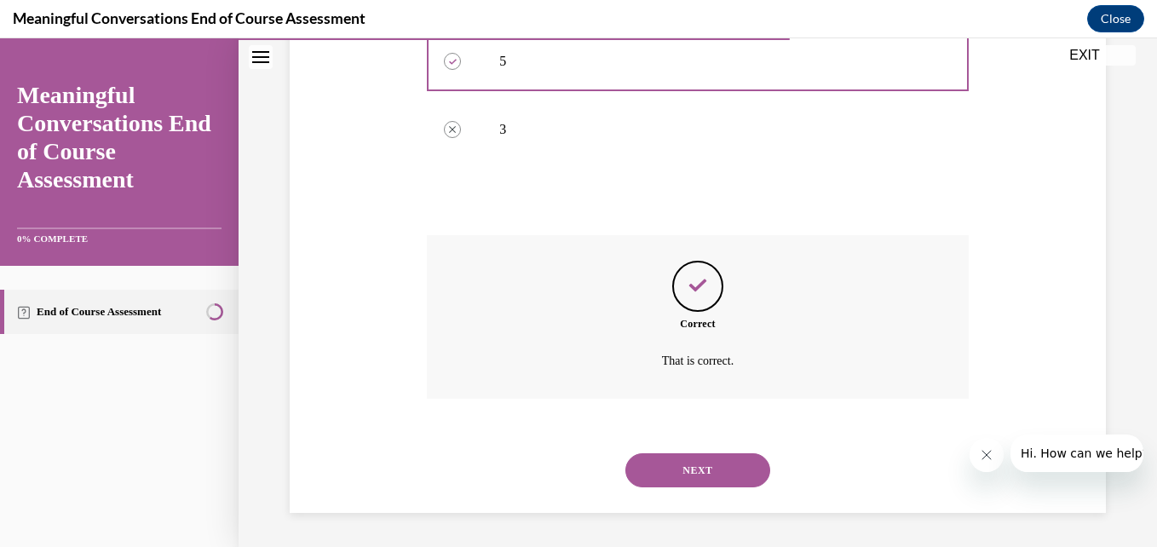
click at [658, 476] on button "NEXT" at bounding box center [698, 470] width 145 height 34
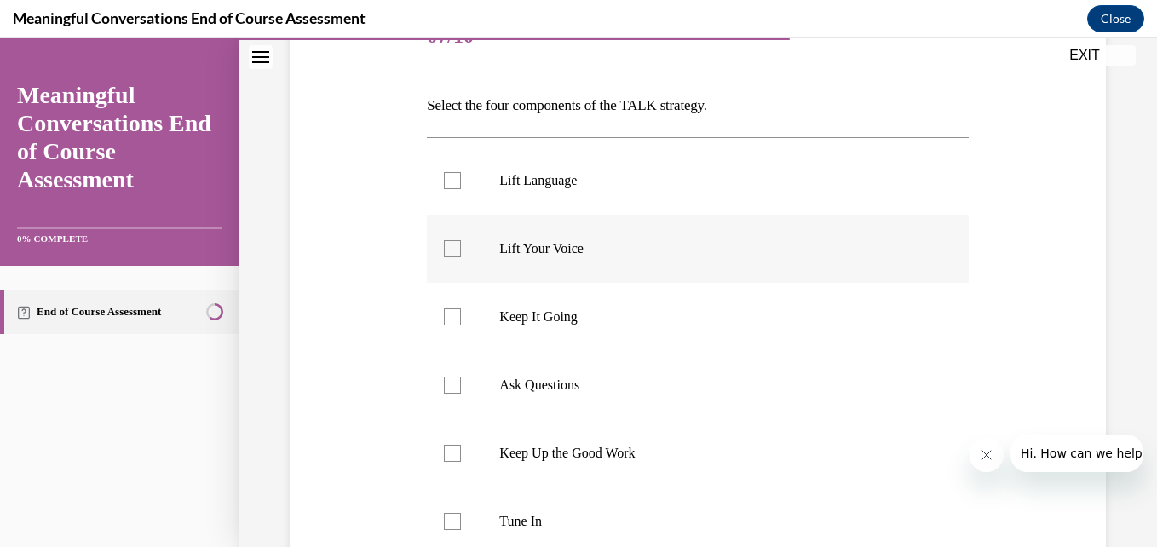
scroll to position [240, 0]
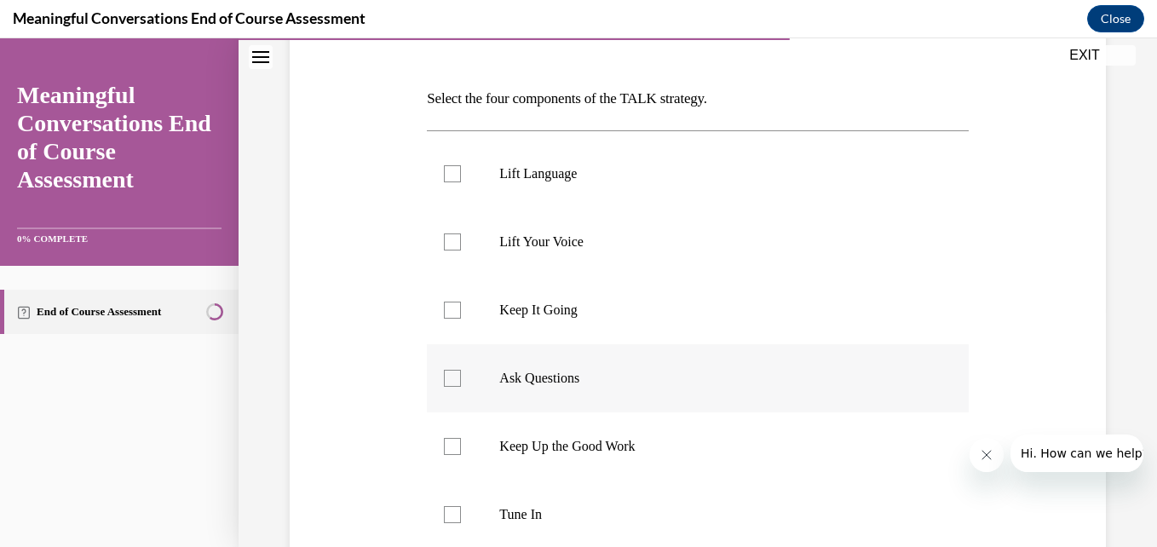
click at [454, 368] on label "Ask Questions" at bounding box center [697, 378] width 541 height 68
click at [454, 370] on input "Ask Questions" at bounding box center [452, 378] width 17 height 17
checkbox input "true"
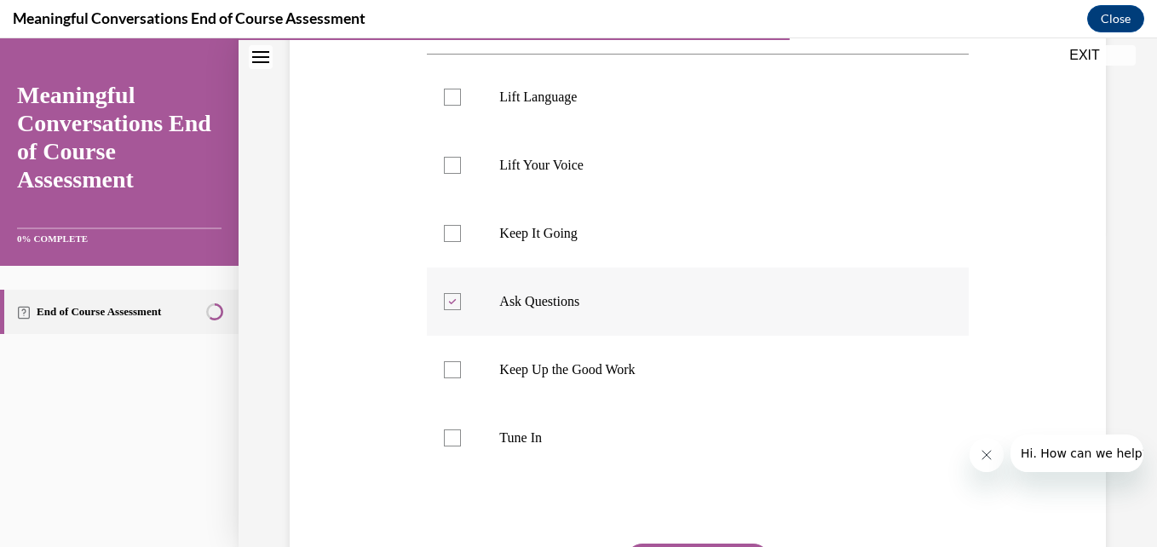
scroll to position [320, 0]
click at [446, 441] on div at bounding box center [452, 435] width 17 height 17
click at [446, 441] on input "Tune In" at bounding box center [452, 435] width 17 height 17
checkbox input "true"
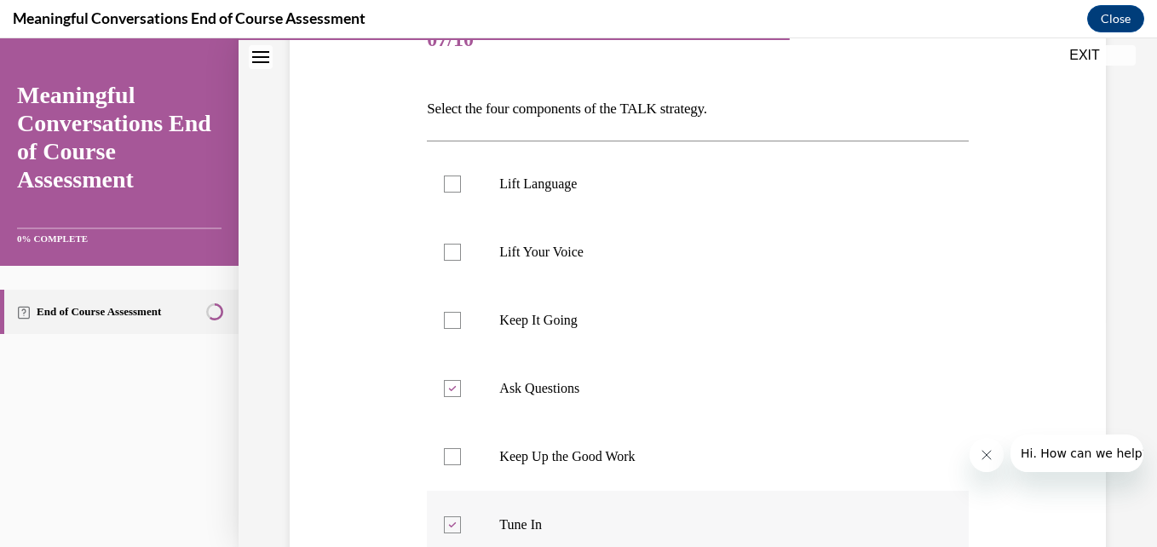
scroll to position [229, 0]
click at [453, 325] on div at bounding box center [452, 321] width 17 height 17
click at [453, 325] on input "Keep It Going" at bounding box center [452, 321] width 17 height 17
checkbox input "true"
click at [444, 179] on div at bounding box center [452, 184] width 17 height 17
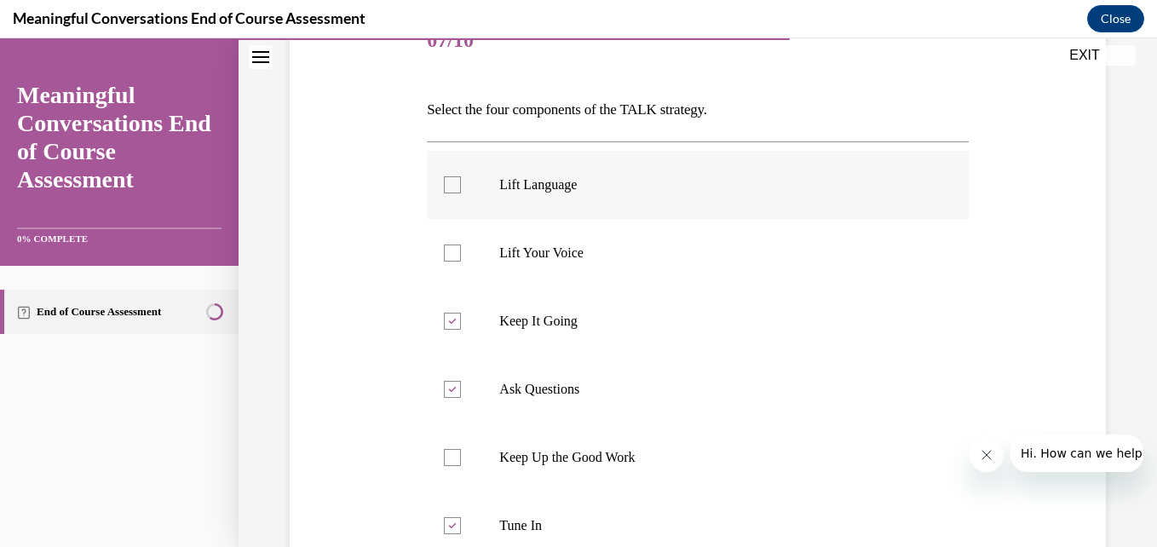
click at [444, 179] on input "Lift Language" at bounding box center [452, 184] width 17 height 17
checkbox input "true"
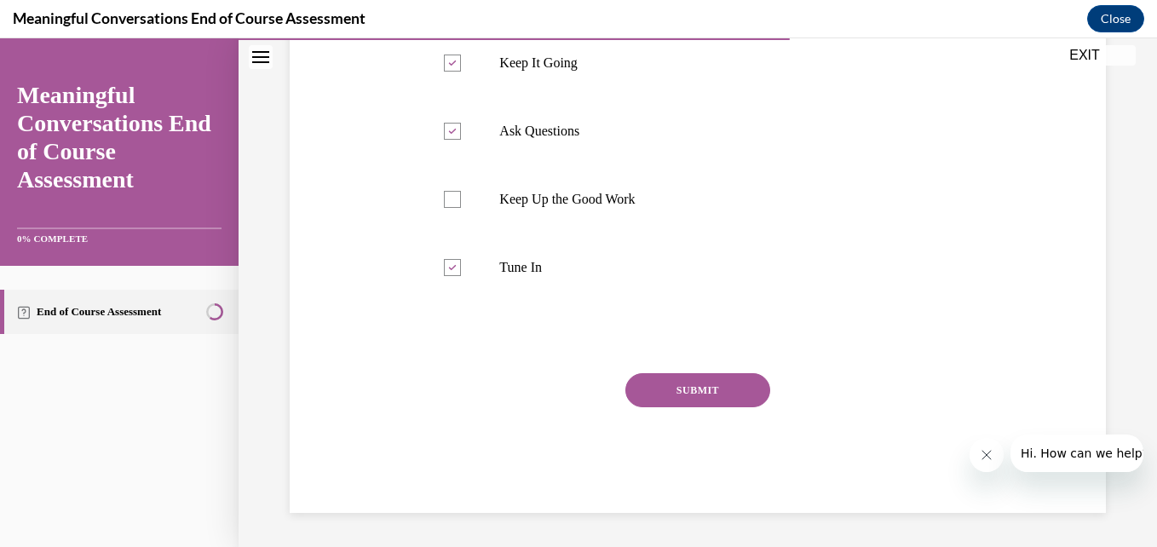
click at [693, 403] on button "SUBMIT" at bounding box center [698, 390] width 145 height 34
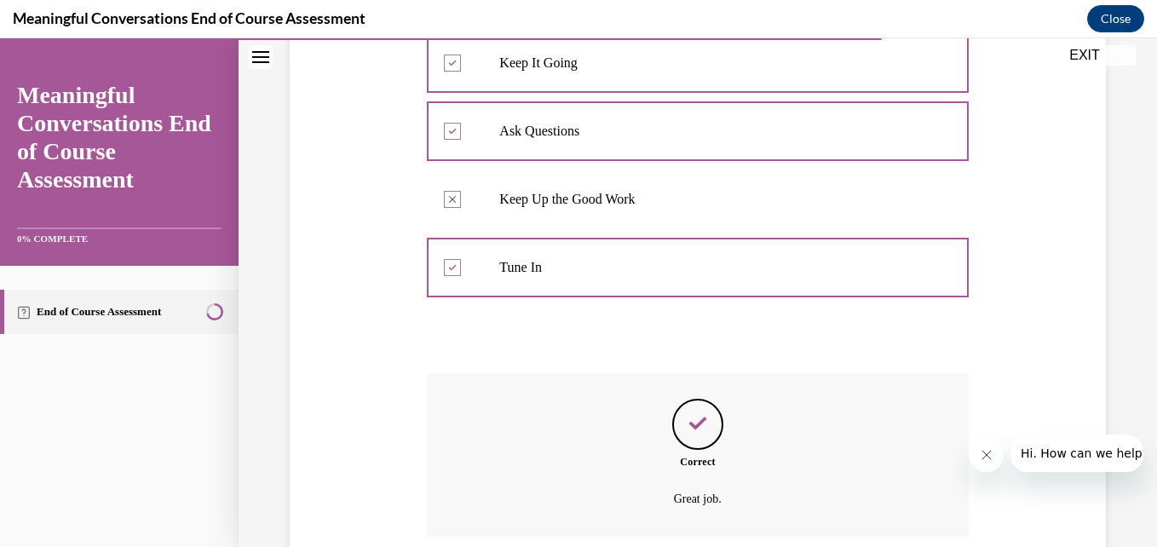
scroll to position [626, 0]
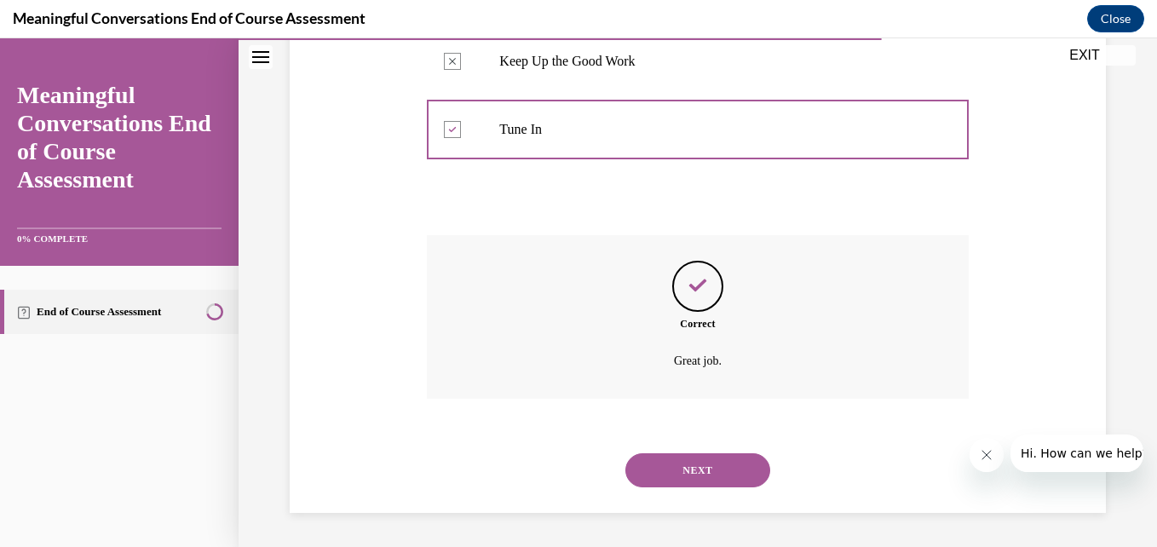
click at [666, 475] on button "NEXT" at bounding box center [698, 470] width 145 height 34
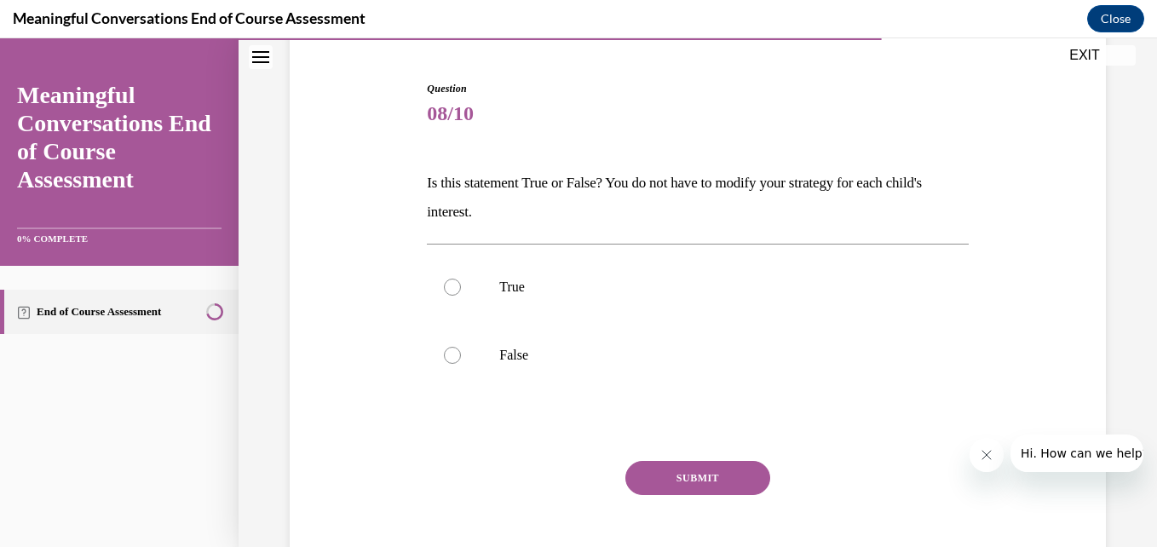
scroll to position [157, 0]
click at [448, 286] on div at bounding box center [452, 286] width 17 height 17
click at [448, 286] on input "True" at bounding box center [452, 286] width 17 height 17
radio input "true"
click at [446, 351] on div at bounding box center [452, 354] width 17 height 17
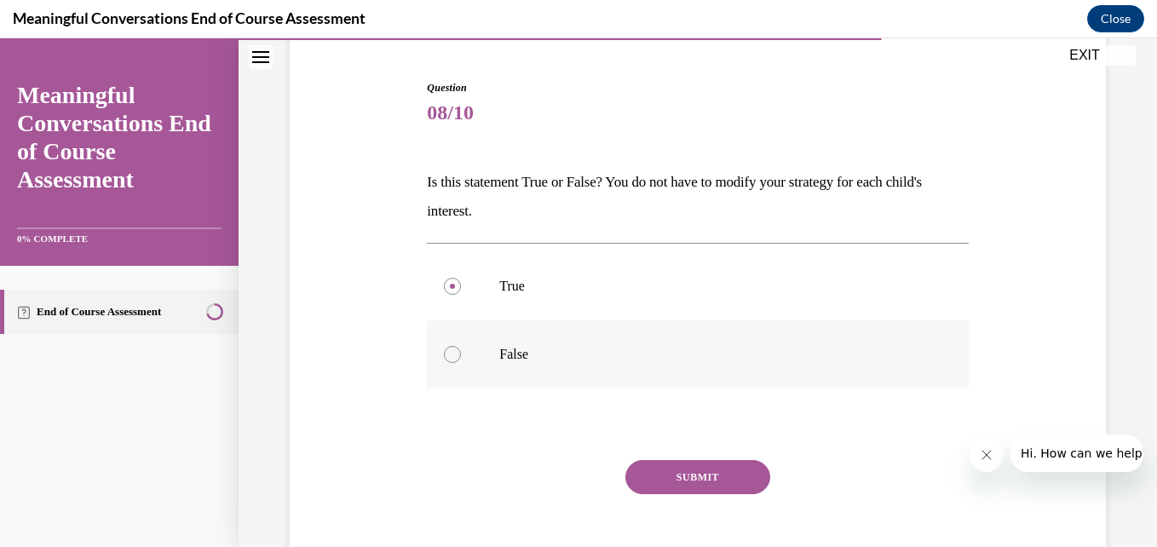
click at [446, 351] on input "False" at bounding box center [452, 354] width 17 height 17
radio input "true"
click at [672, 476] on button "SUBMIT" at bounding box center [698, 477] width 145 height 34
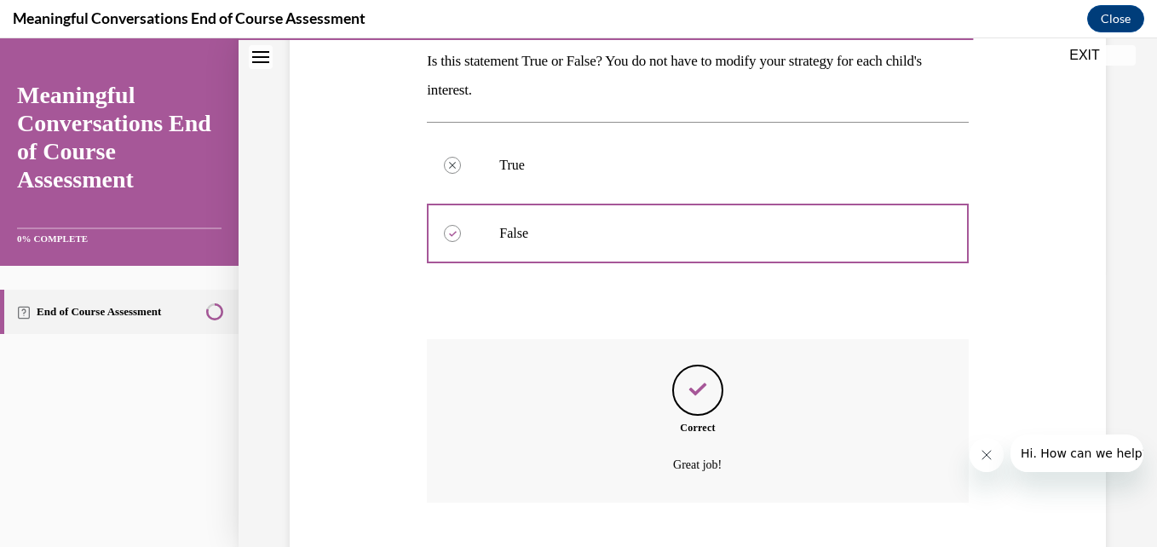
scroll to position [382, 0]
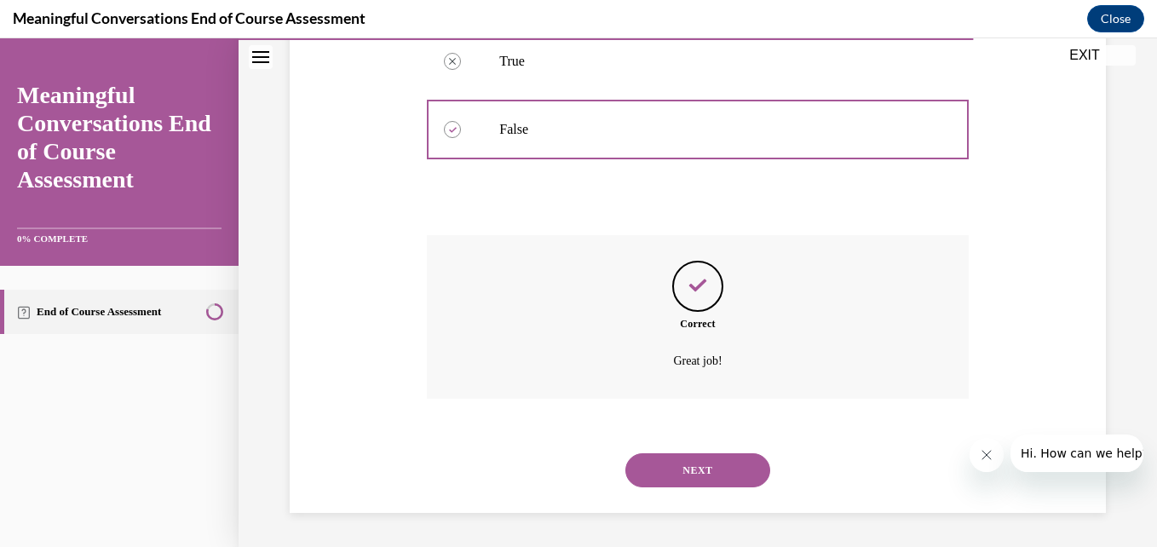
click at [694, 457] on button "NEXT" at bounding box center [698, 470] width 145 height 34
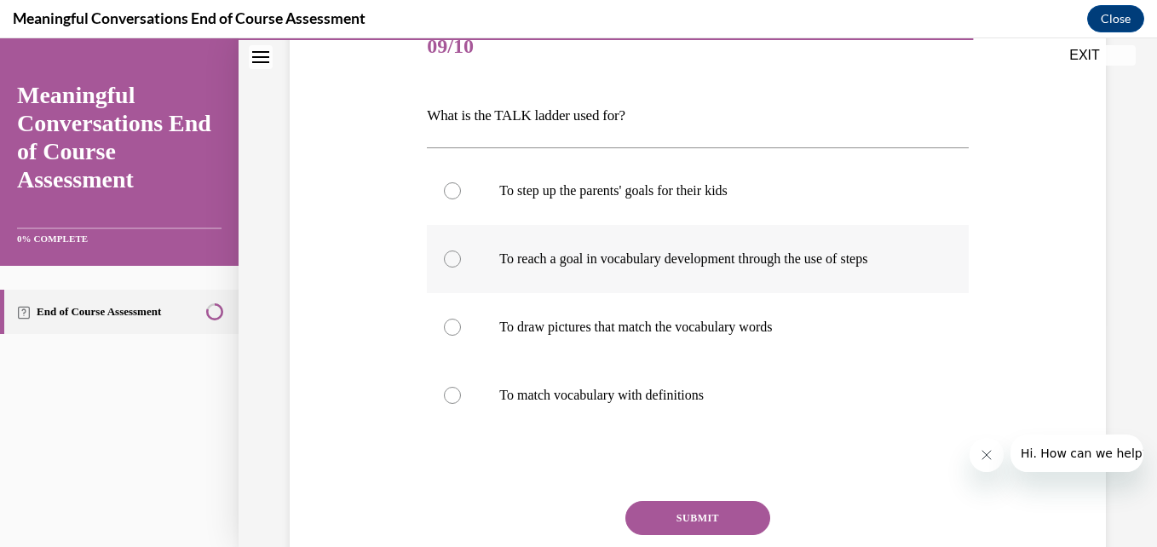
scroll to position [281, 0]
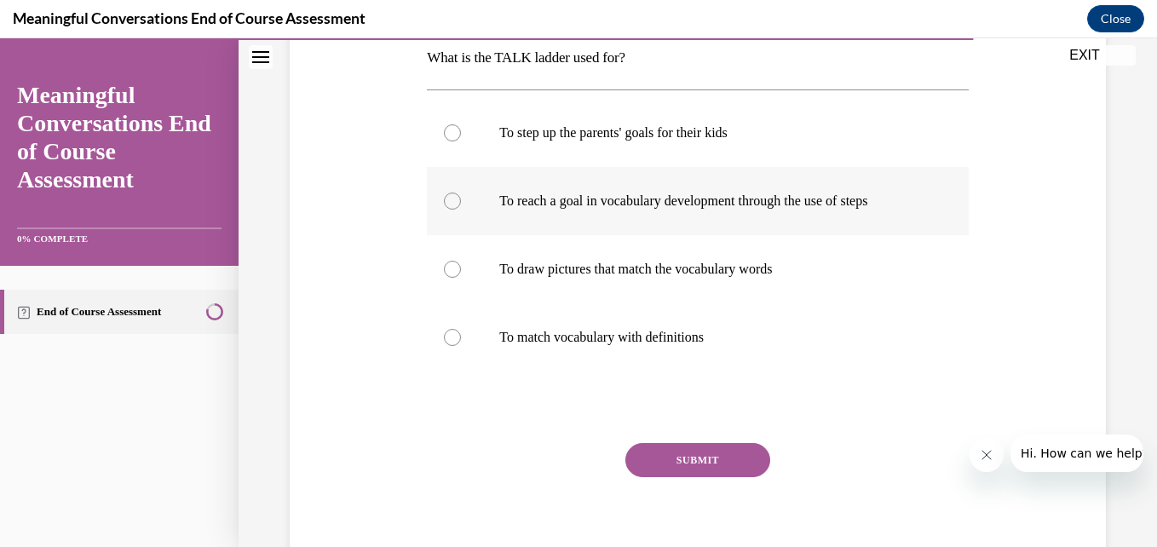
click at [448, 193] on div at bounding box center [452, 201] width 17 height 17
click at [448, 193] on input "To reach a goal in vocabulary development through the use of steps" at bounding box center [452, 201] width 17 height 17
radio input "true"
click at [689, 449] on button "SUBMIT" at bounding box center [698, 460] width 145 height 34
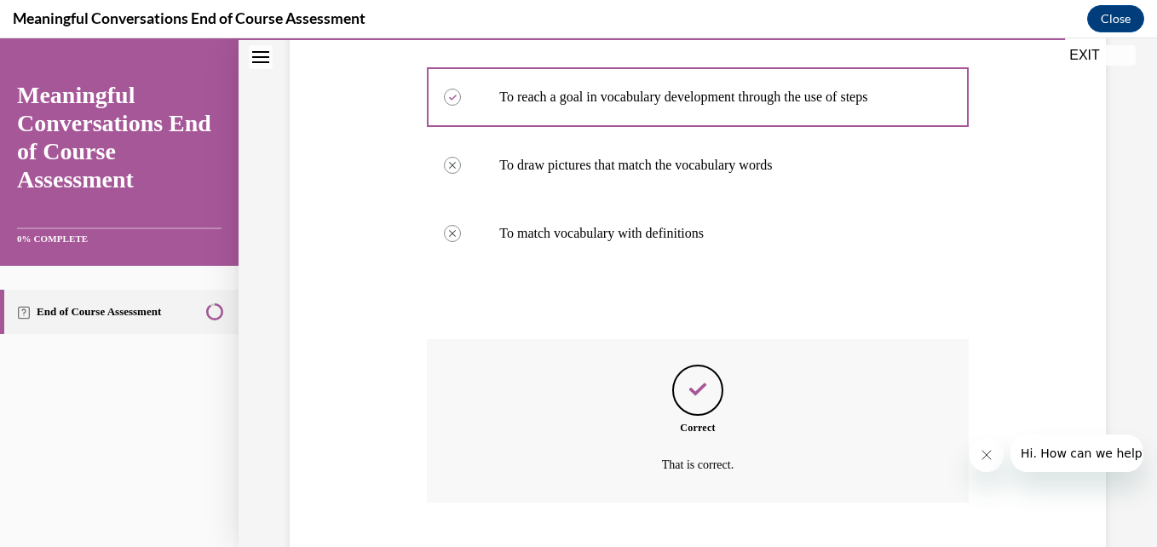
scroll to position [489, 0]
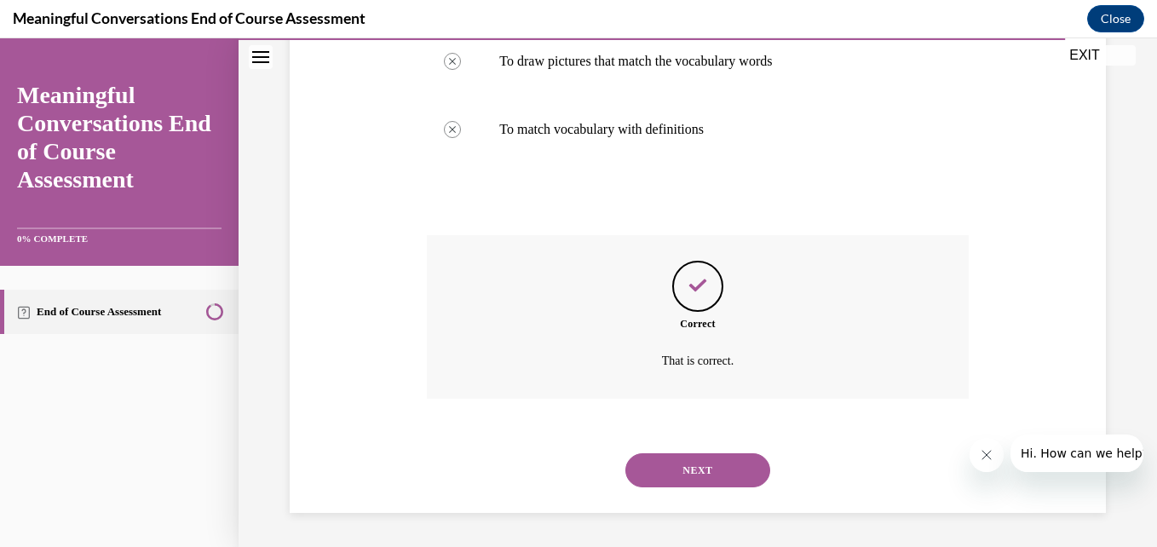
click at [719, 474] on button "NEXT" at bounding box center [698, 470] width 145 height 34
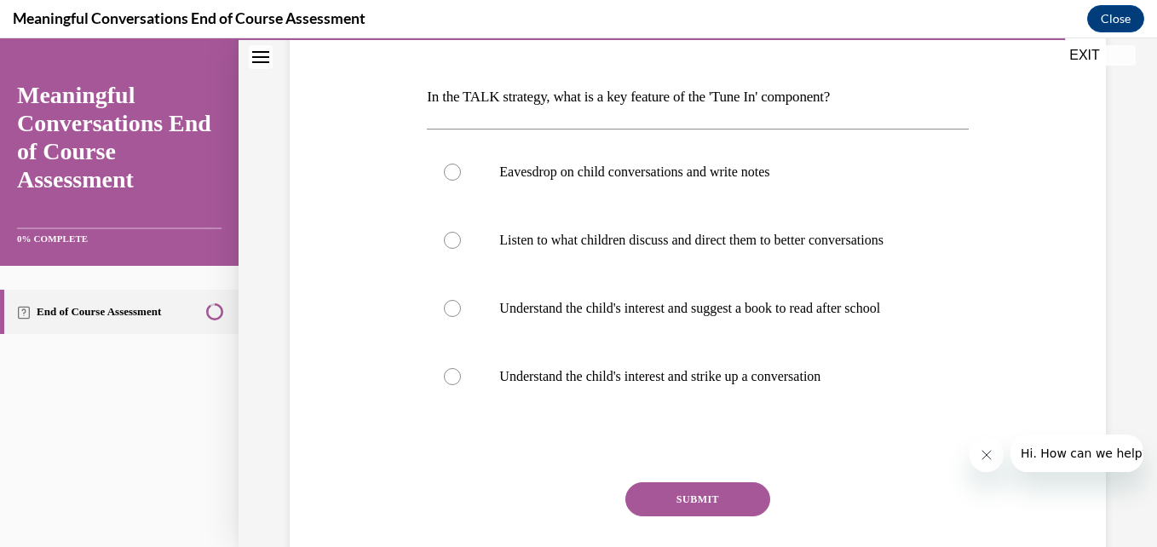
scroll to position [243, 0]
click at [455, 384] on div at bounding box center [452, 375] width 17 height 17
click at [455, 384] on input "Understand the child's interest and strike up a conversation" at bounding box center [452, 375] width 17 height 17
radio input "true"
click at [447, 245] on div at bounding box center [452, 239] width 17 height 17
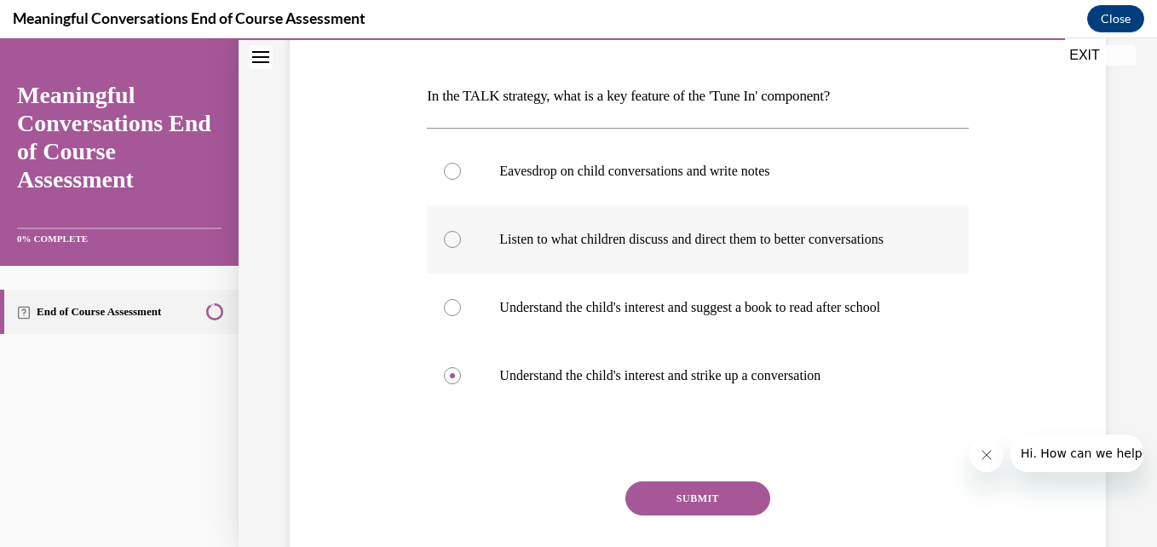
click at [447, 245] on input "Listen to what children discuss and direct them to better conversations" at bounding box center [452, 239] width 17 height 17
radio input "true"
click at [679, 516] on button "SUBMIT" at bounding box center [698, 499] width 145 height 34
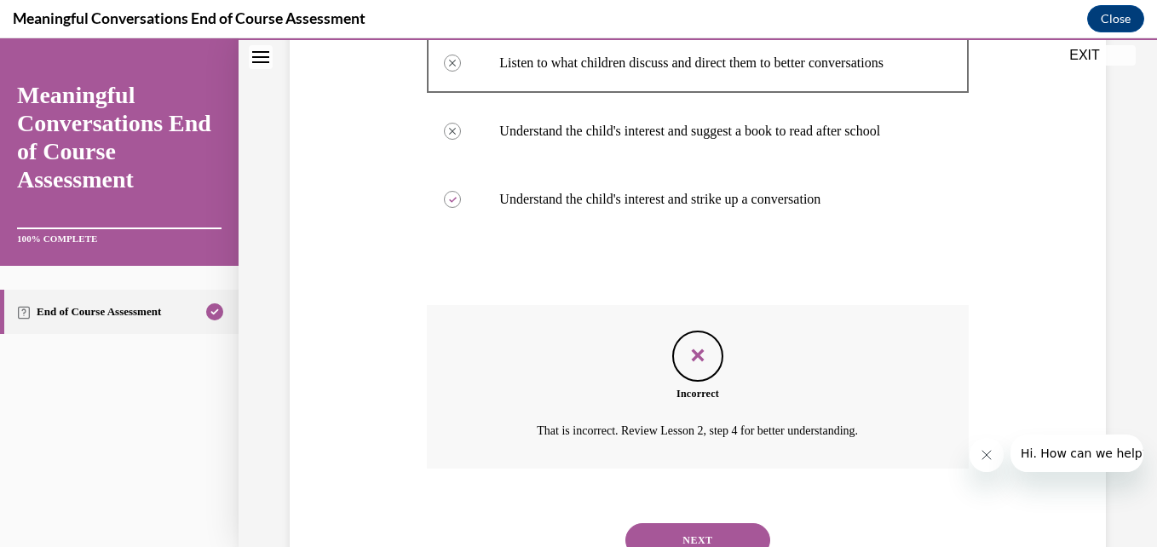
scroll to position [523, 0]
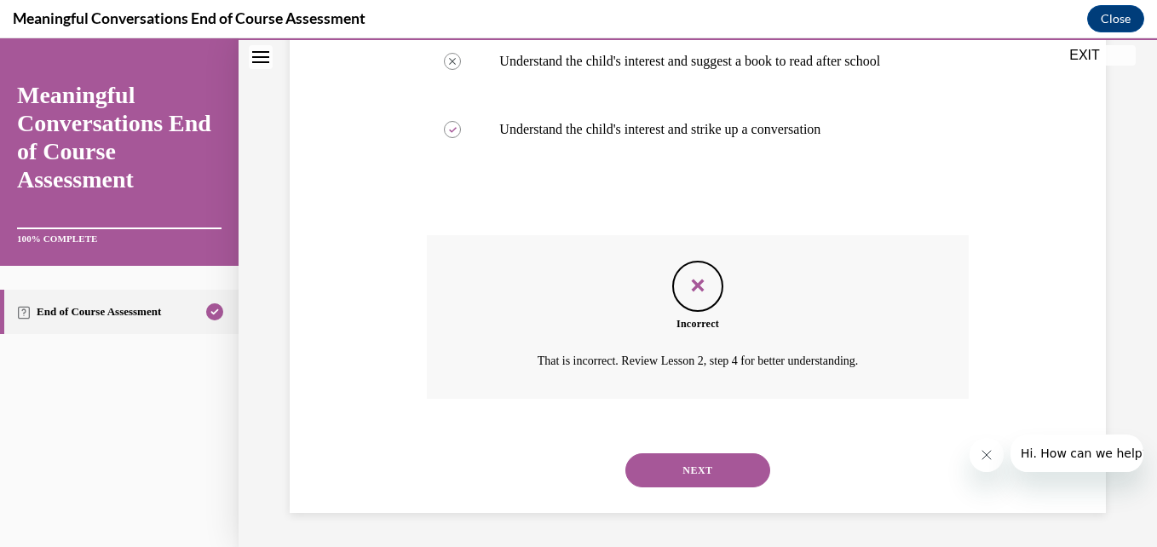
click at [673, 474] on button "NEXT" at bounding box center [698, 470] width 145 height 34
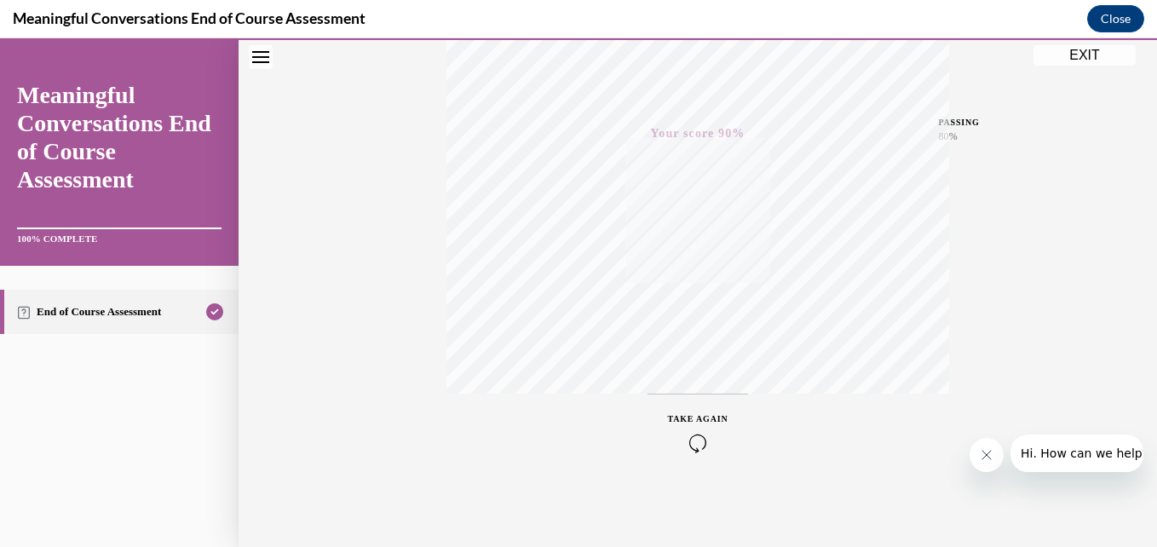
scroll to position [364, 0]
click at [1072, 47] on button "EXIT" at bounding box center [1085, 55] width 102 height 20
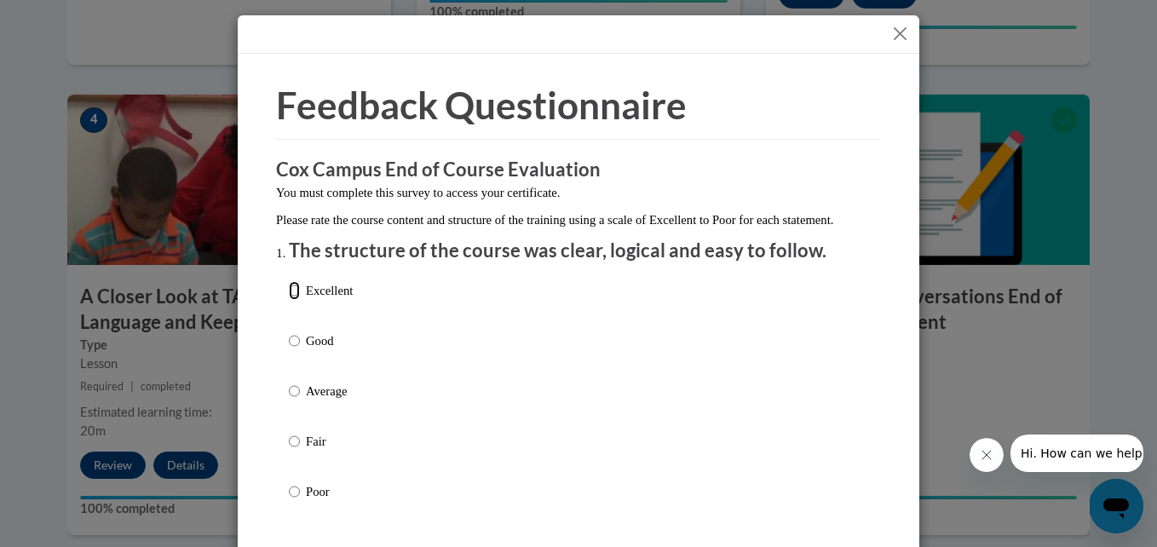
click at [289, 300] on input "Excellent" at bounding box center [294, 290] width 11 height 19
radio input "true"
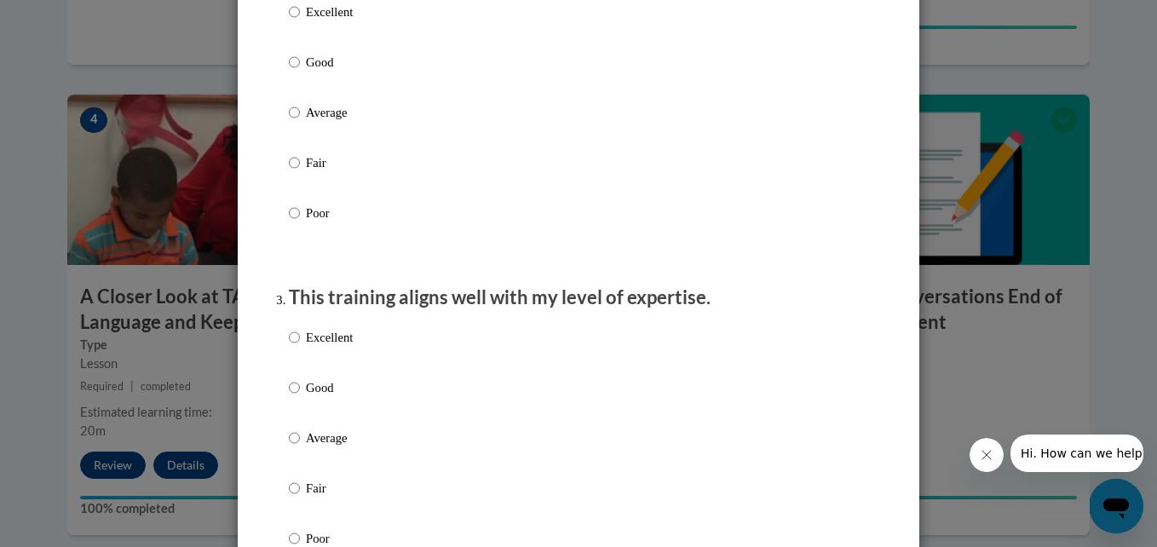
scroll to position [648, 0]
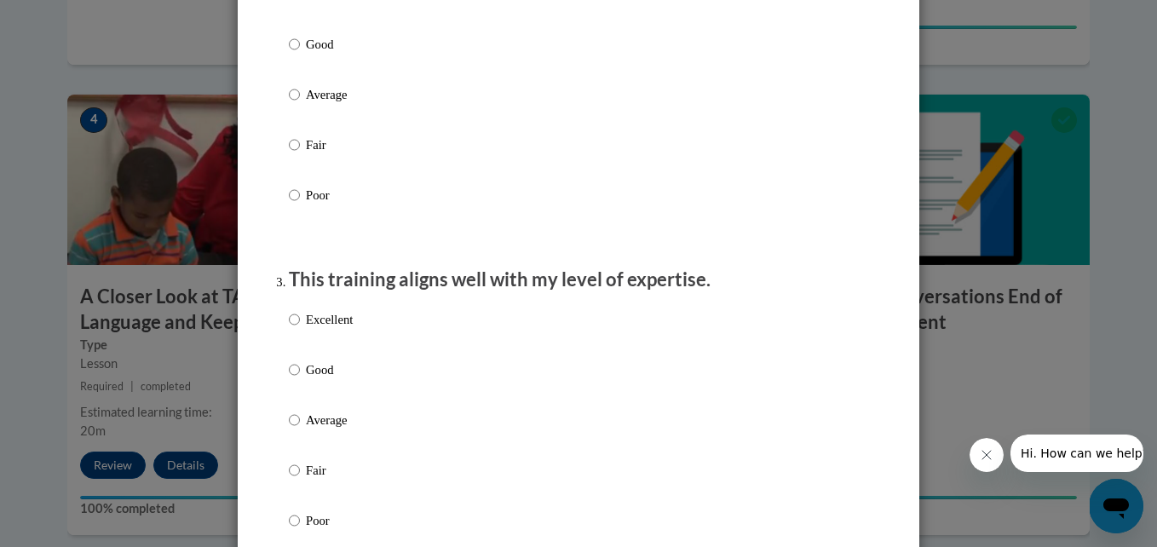
click at [289, 25] on label "Excellent" at bounding box center [321, 8] width 64 height 46
radio input "true"
click at [293, 329] on input "Excellent" at bounding box center [294, 319] width 11 height 19
radio input "true"
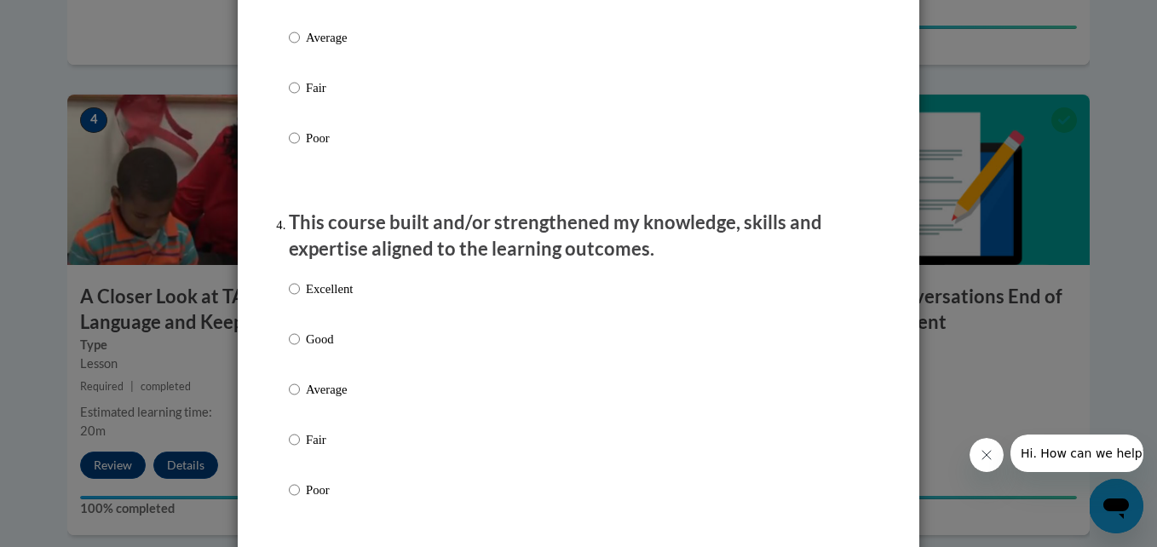
scroll to position [1031, 0]
click at [289, 297] on input "Excellent" at bounding box center [294, 288] width 11 height 19
radio input "true"
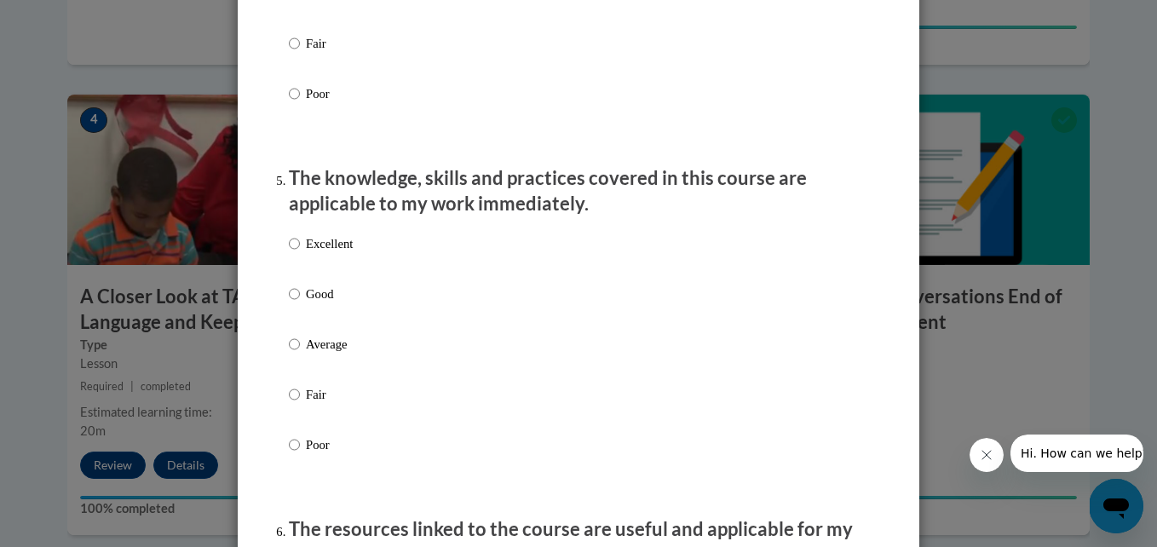
scroll to position [1429, 0]
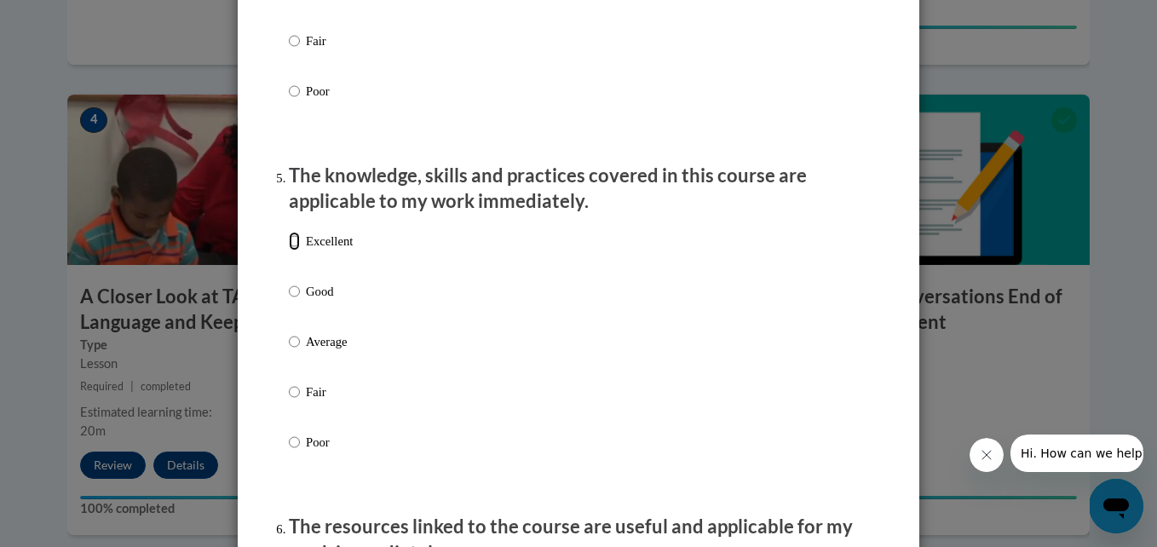
click at [290, 251] on input "Excellent" at bounding box center [294, 241] width 11 height 19
radio input "true"
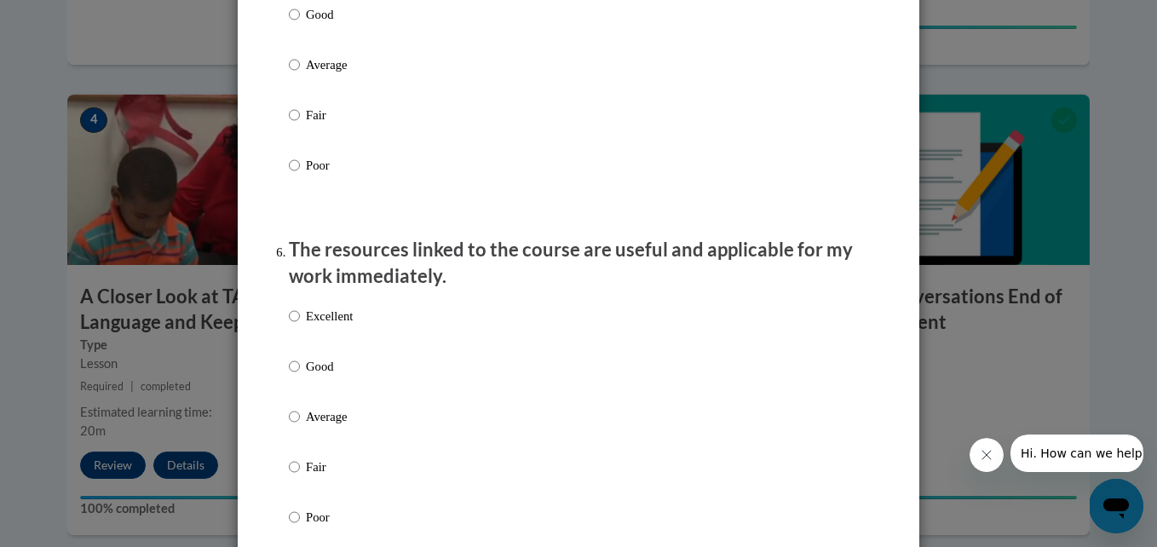
scroll to position [1706, 0]
click at [289, 326] on input "Excellent" at bounding box center [294, 316] width 11 height 19
radio input "true"
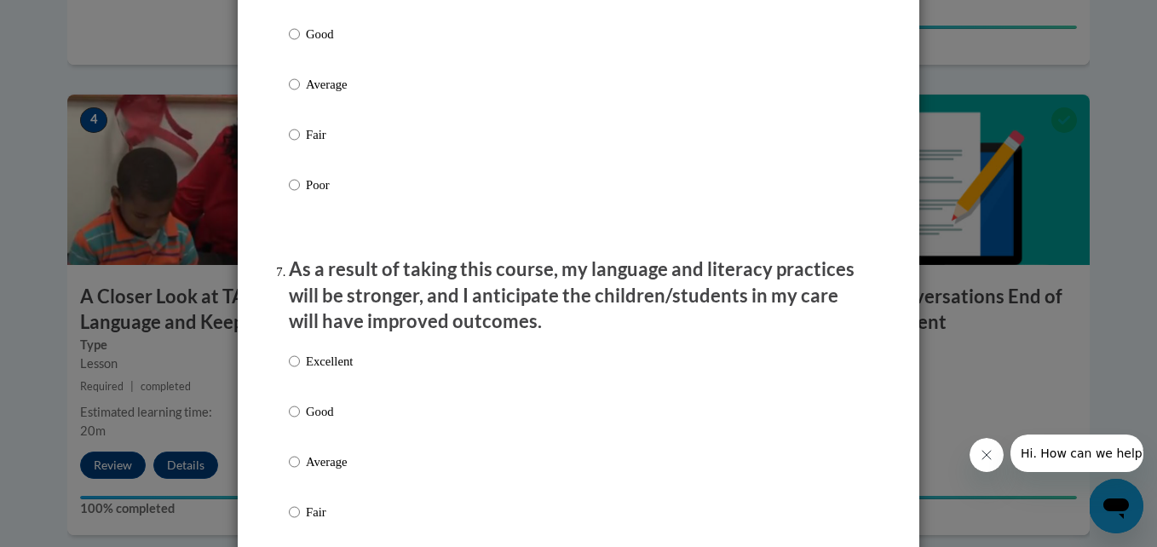
scroll to position [2050, 0]
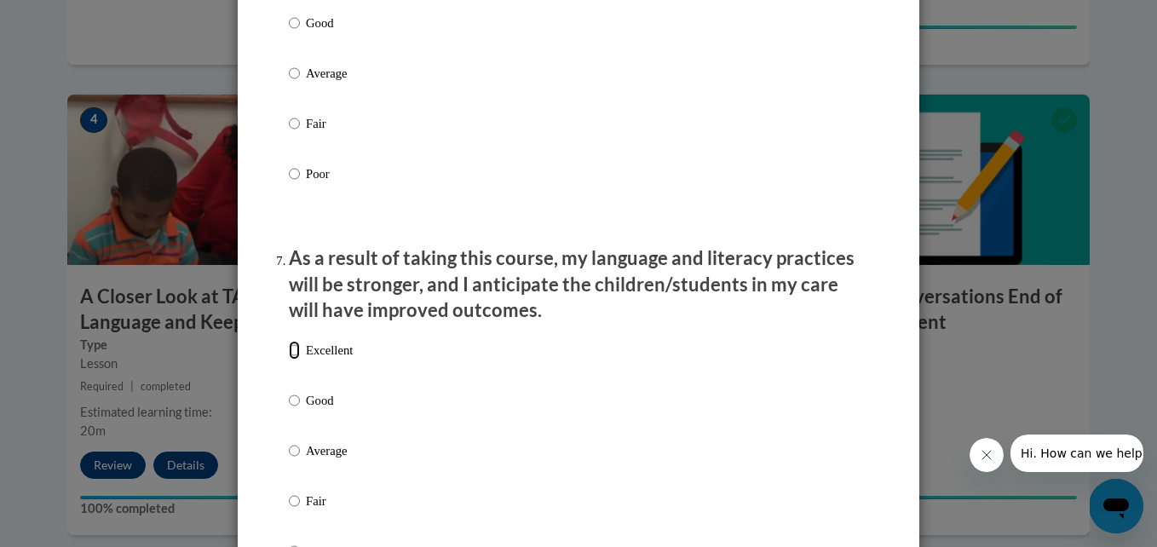
click at [289, 360] on input "Excellent" at bounding box center [294, 350] width 11 height 19
radio input "true"
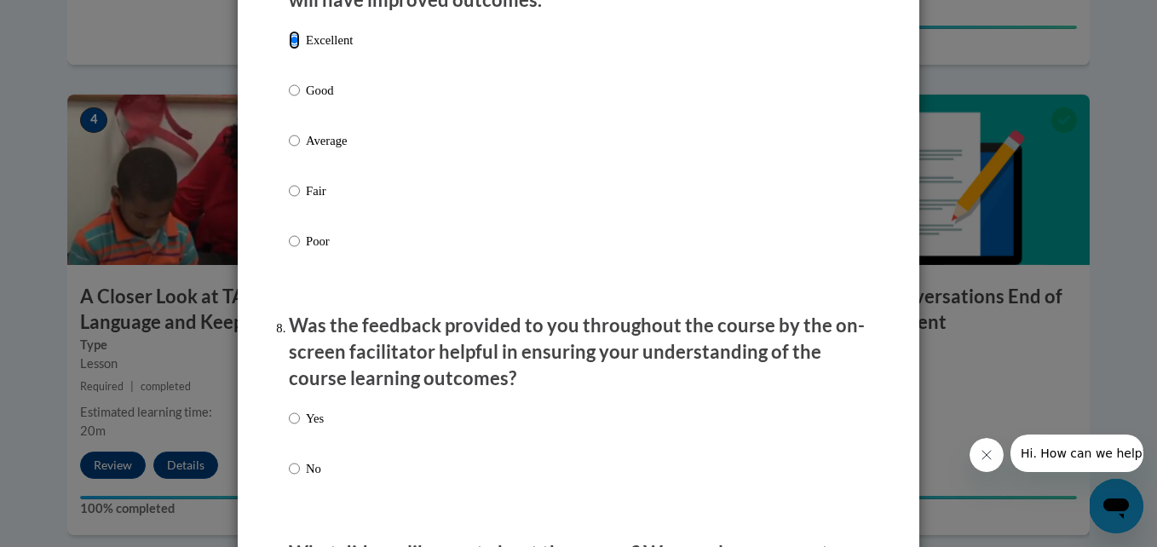
scroll to position [2366, 0]
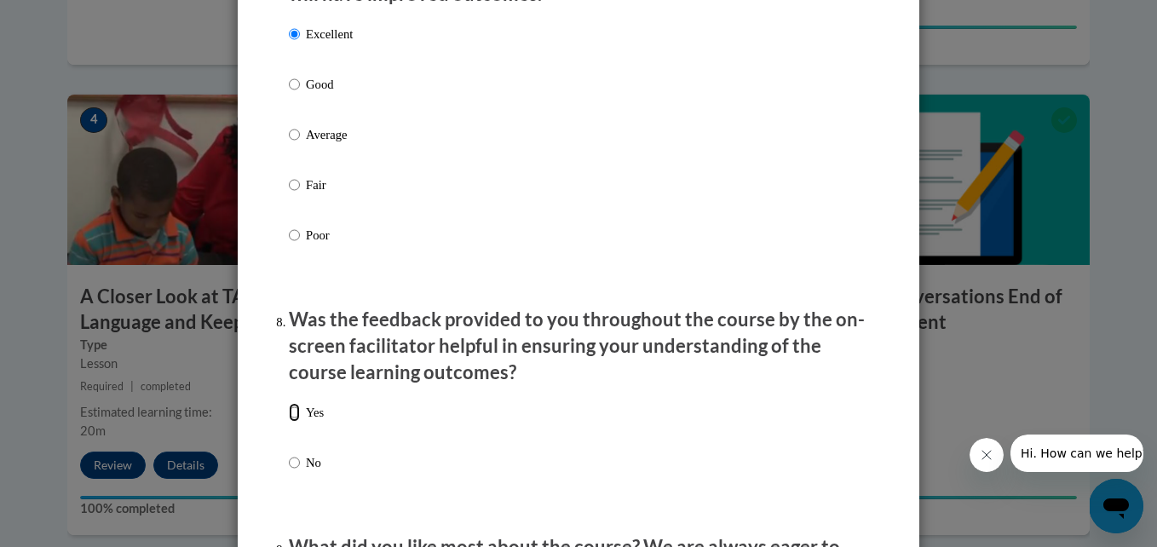
click at [290, 419] on input "Yes" at bounding box center [294, 412] width 11 height 19
radio input "true"
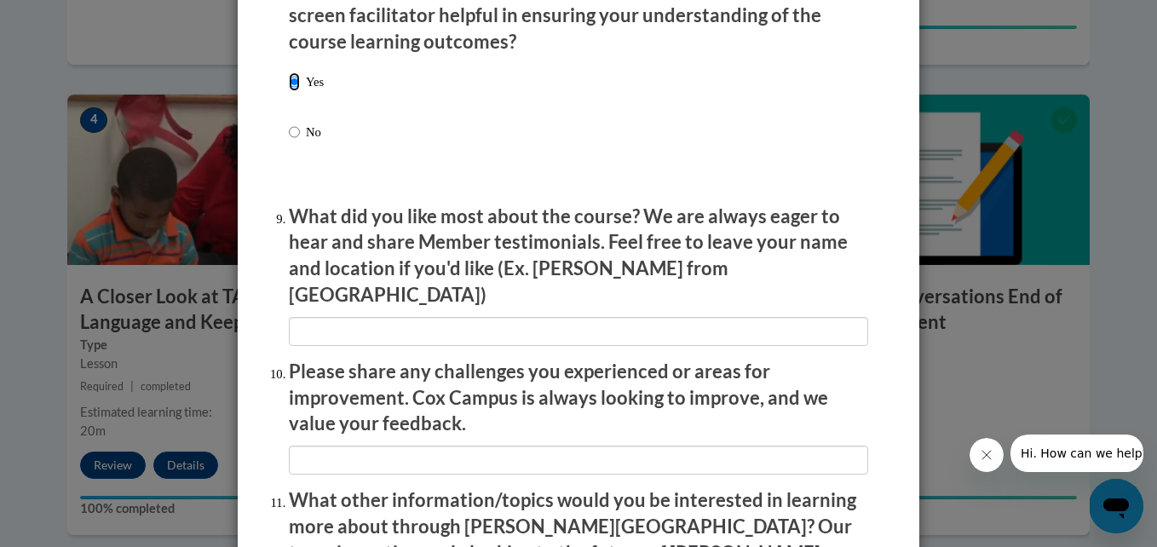
scroll to position [2704, 0]
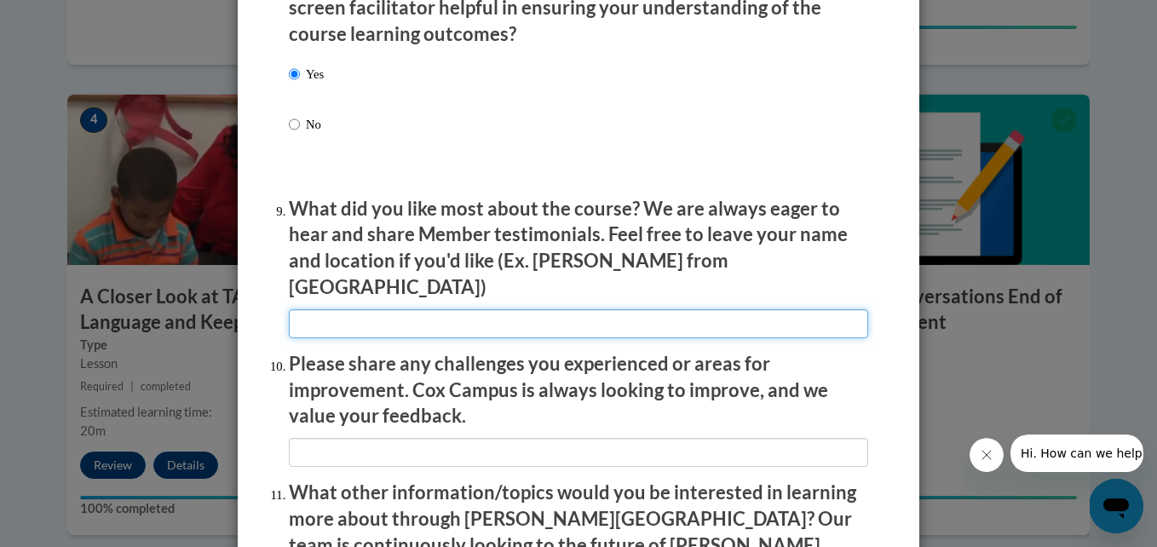
click at [341, 320] on input "textbox" at bounding box center [579, 323] width 580 height 29
type input "That there were visual examples."
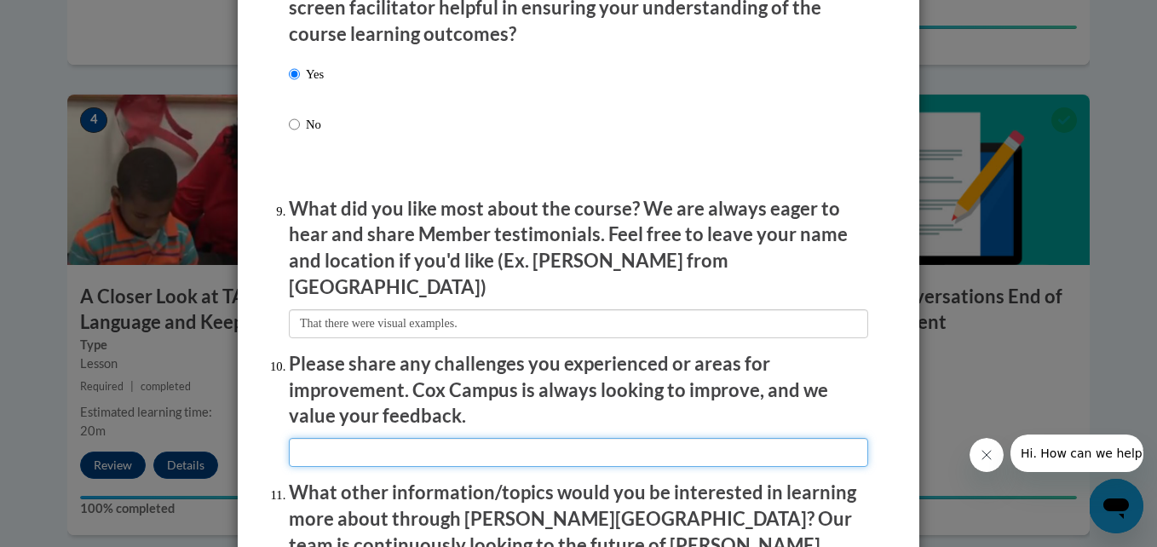
type input "n/a"
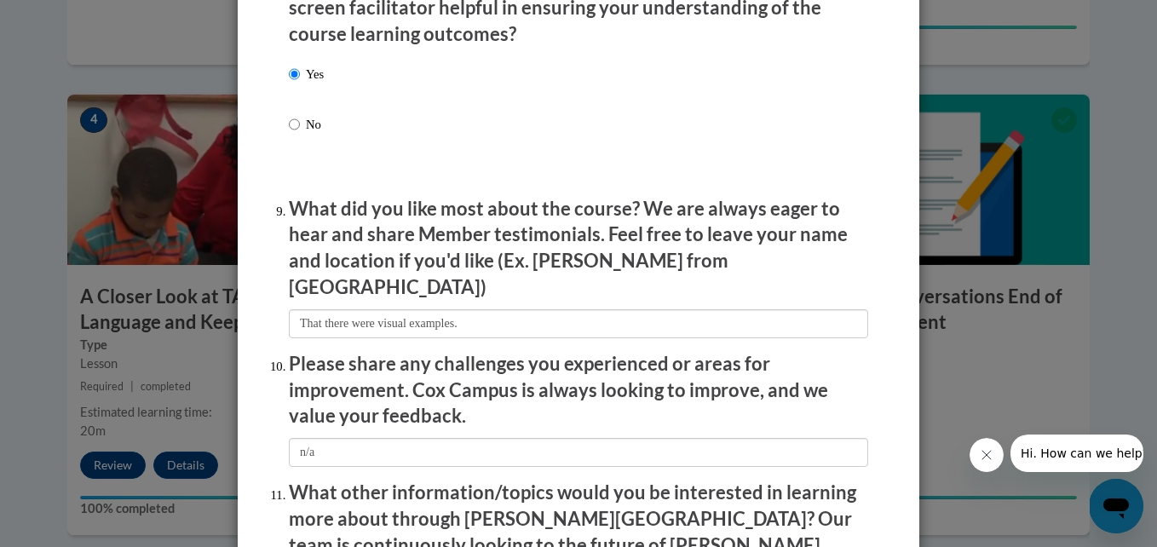
type input "n/a"
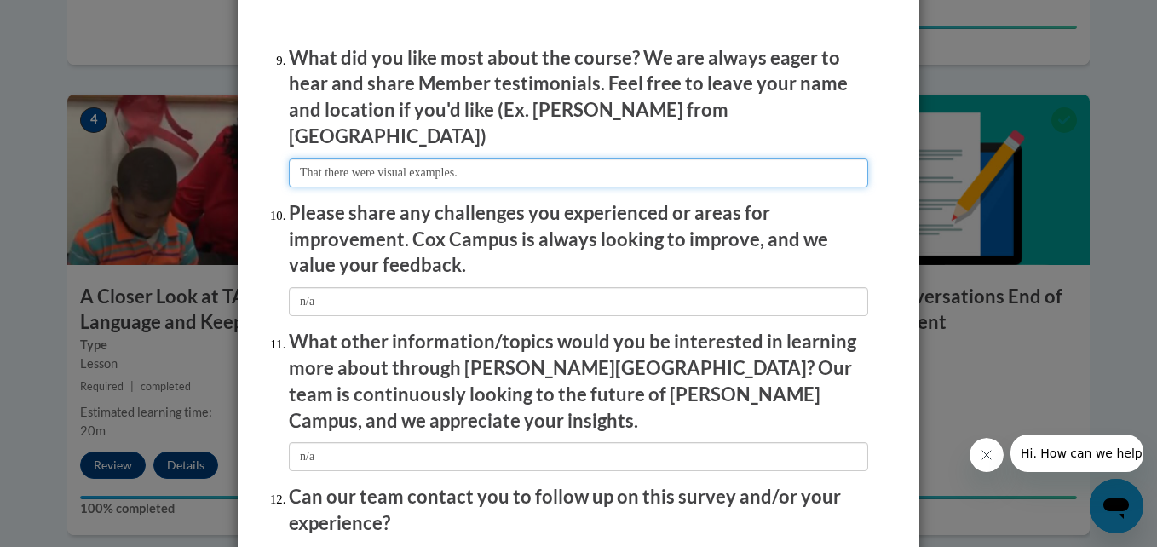
scroll to position [2866, 0]
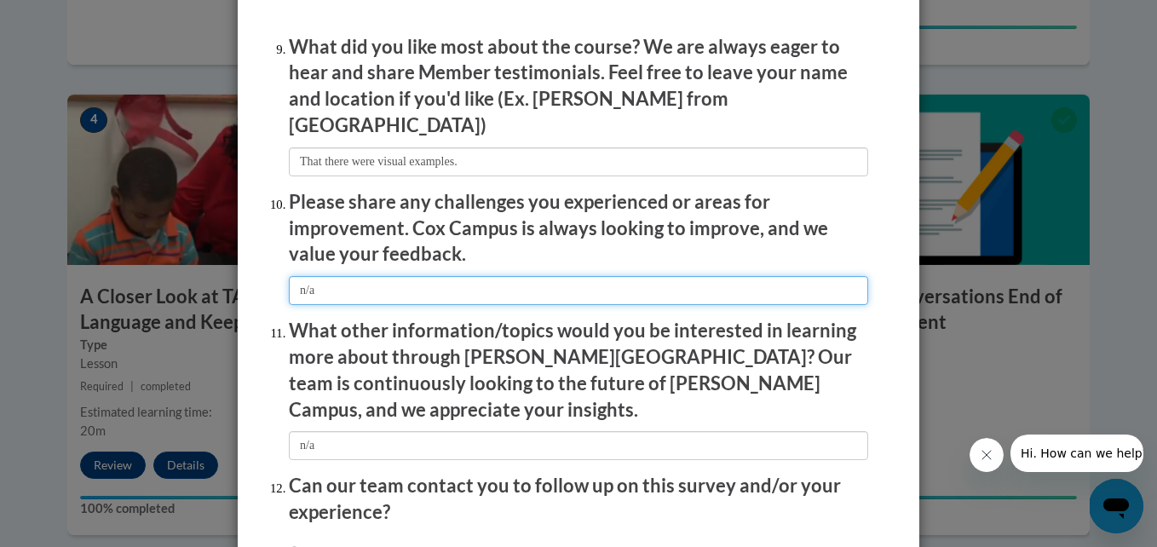
click at [349, 276] on input "textbox" at bounding box center [579, 290] width 580 height 29
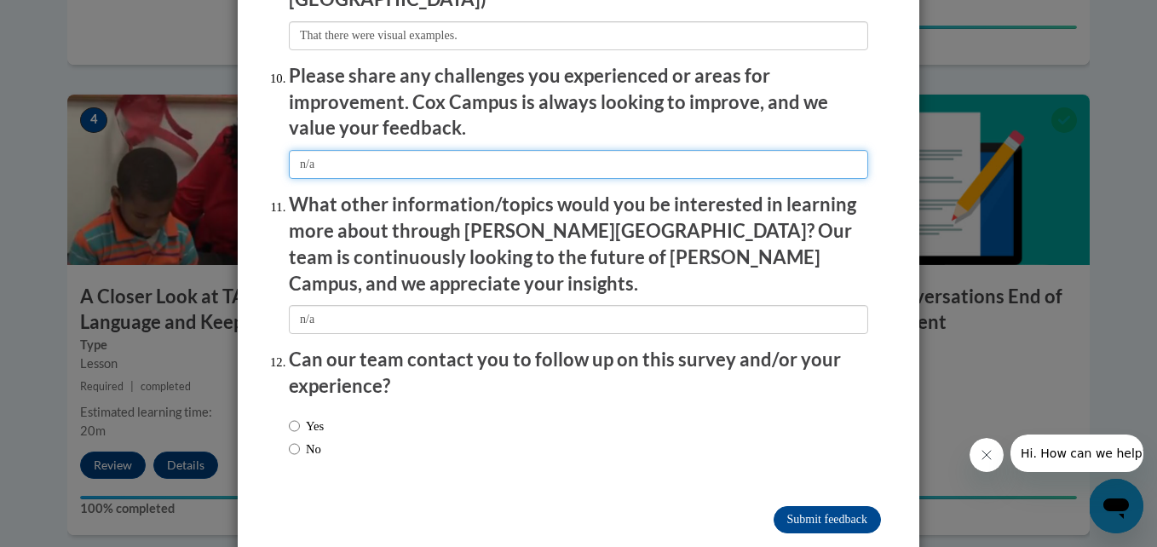
scroll to position [2994, 0]
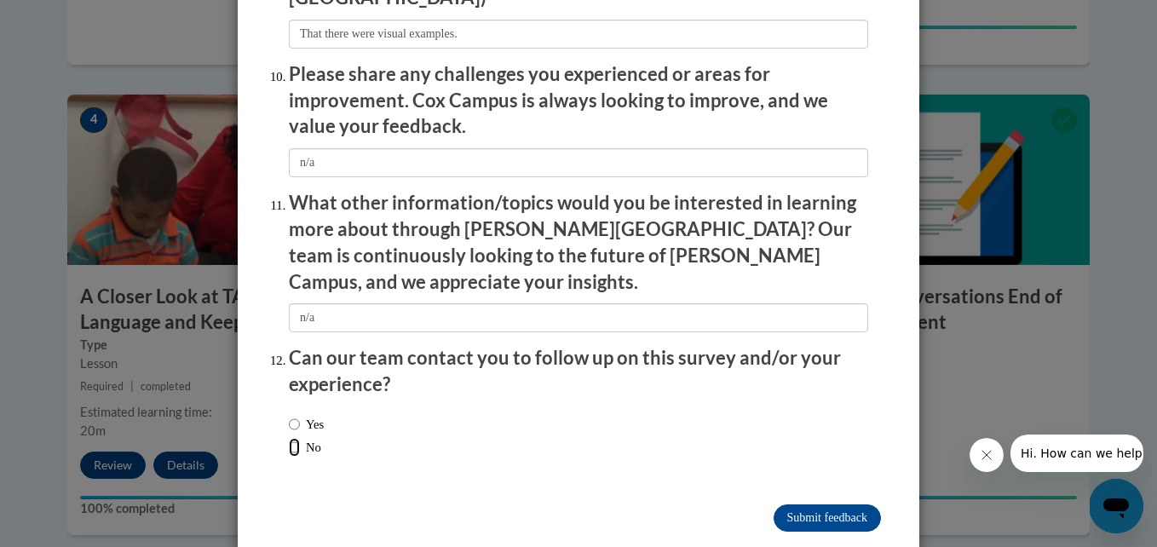
click at [290, 438] on input "No" at bounding box center [294, 447] width 11 height 19
radio input "true"
click at [810, 505] on input "Submit feedback" at bounding box center [827, 518] width 107 height 27
